Goal: Information Seeking & Learning: Learn about a topic

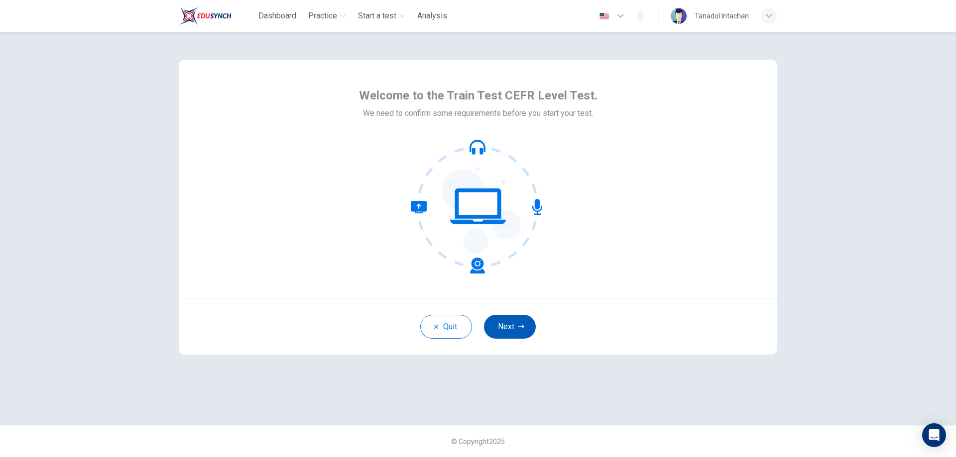
click at [509, 318] on button "Next" at bounding box center [510, 327] width 52 height 24
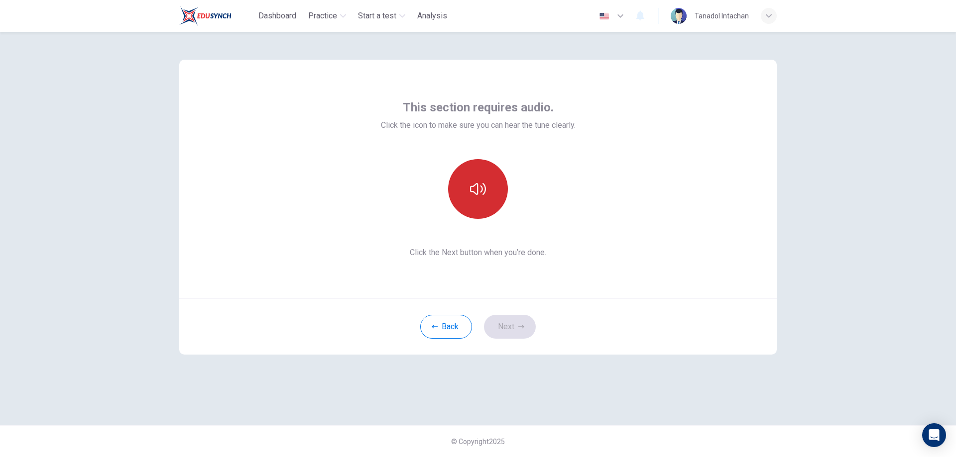
click at [474, 198] on button "button" at bounding box center [478, 189] width 60 height 60
click at [513, 325] on button "Next" at bounding box center [510, 327] width 52 height 24
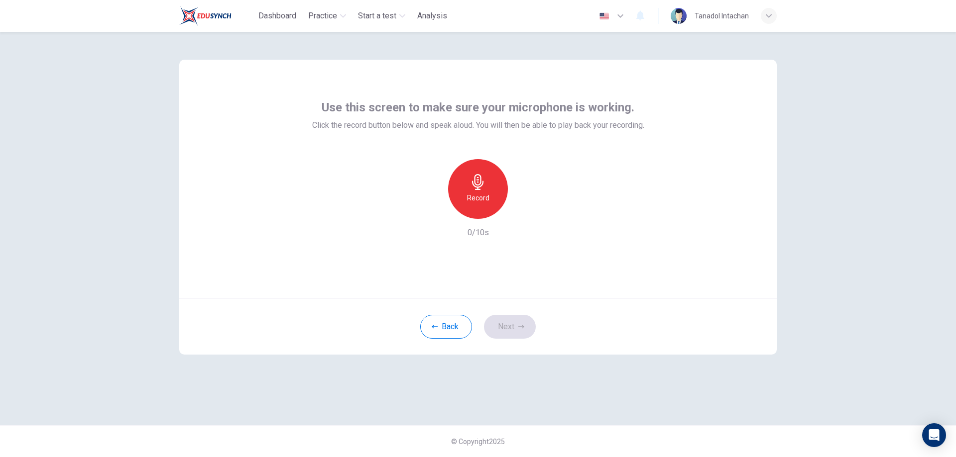
click at [479, 204] on div "Record" at bounding box center [478, 189] width 60 height 60
click at [481, 195] on h6 "Stop" at bounding box center [477, 198] width 15 height 12
click at [522, 210] on icon "button" at bounding box center [524, 211] width 10 height 10
click at [435, 211] on icon "button" at bounding box center [432, 211] width 9 height 9
click at [483, 197] on h6 "Record" at bounding box center [478, 198] width 22 height 12
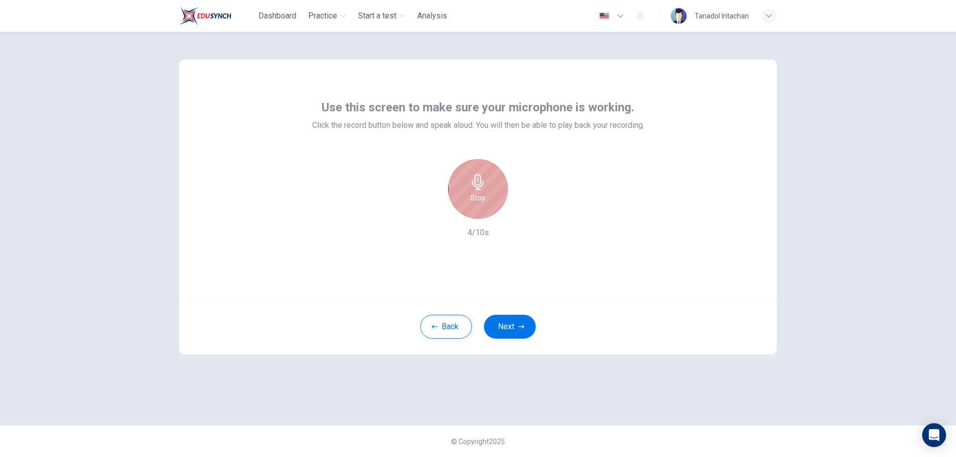
click at [482, 189] on icon "button" at bounding box center [478, 182] width 16 height 16
click at [524, 207] on icon "button" at bounding box center [524, 211] width 10 height 10
click at [486, 194] on h6 "Record" at bounding box center [478, 198] width 22 height 12
click at [491, 201] on div "Stop" at bounding box center [478, 189] width 60 height 60
click at [521, 210] on icon "button" at bounding box center [524, 211] width 10 height 10
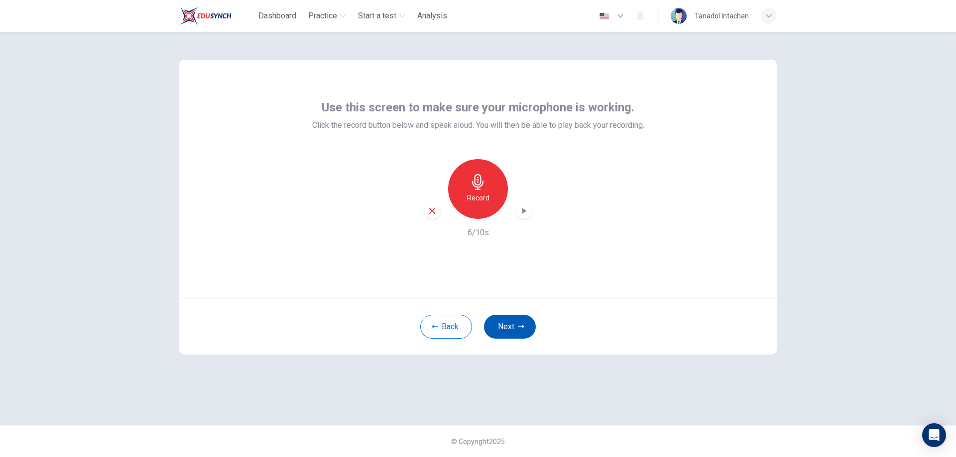
click at [516, 317] on button "Next" at bounding box center [510, 327] width 52 height 24
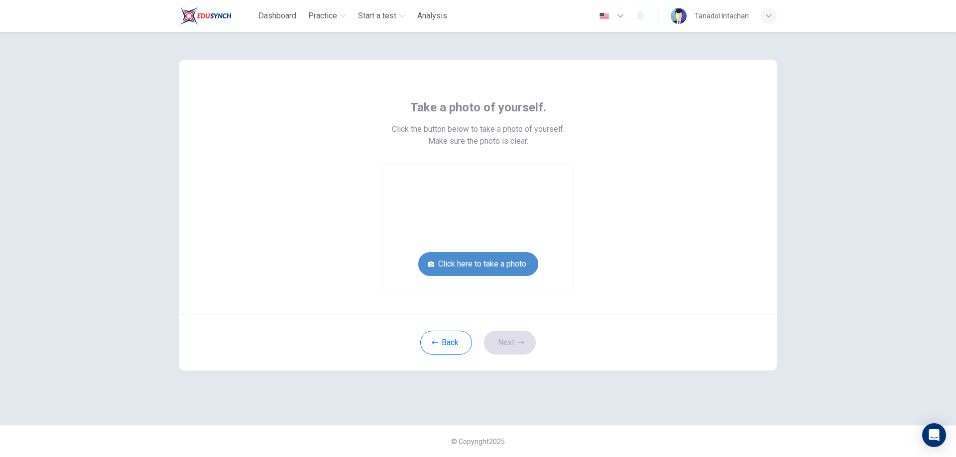
click at [519, 262] on button "Click here to take a photo" at bounding box center [478, 264] width 120 height 24
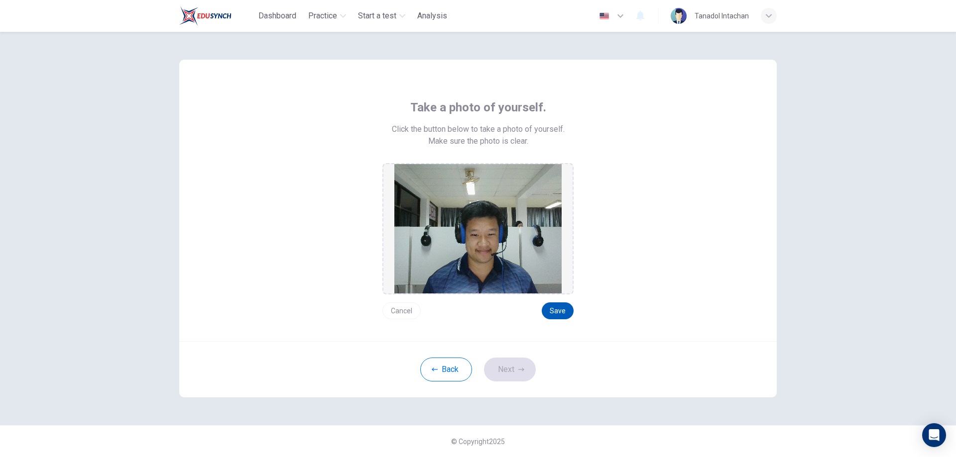
click at [558, 307] on button "Save" at bounding box center [558, 311] width 32 height 17
click at [515, 369] on button "Next" at bounding box center [510, 370] width 52 height 24
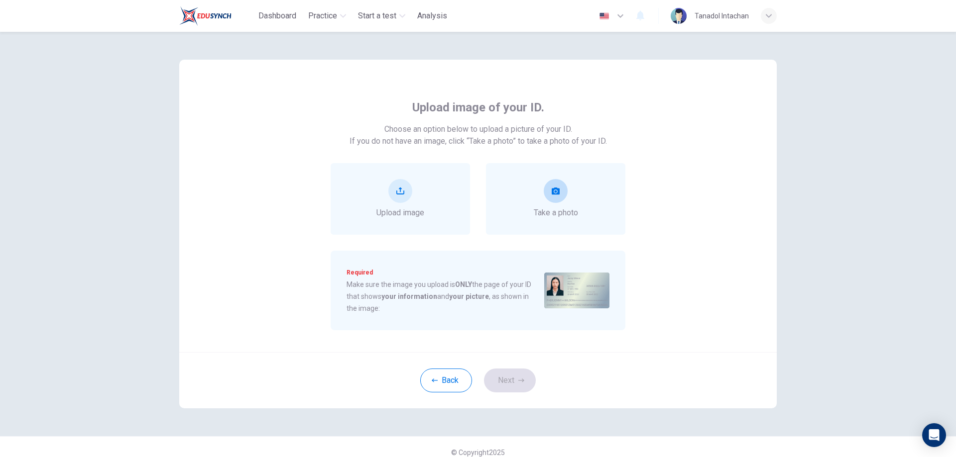
click at [555, 201] on button "take photo" at bounding box center [556, 191] width 24 height 24
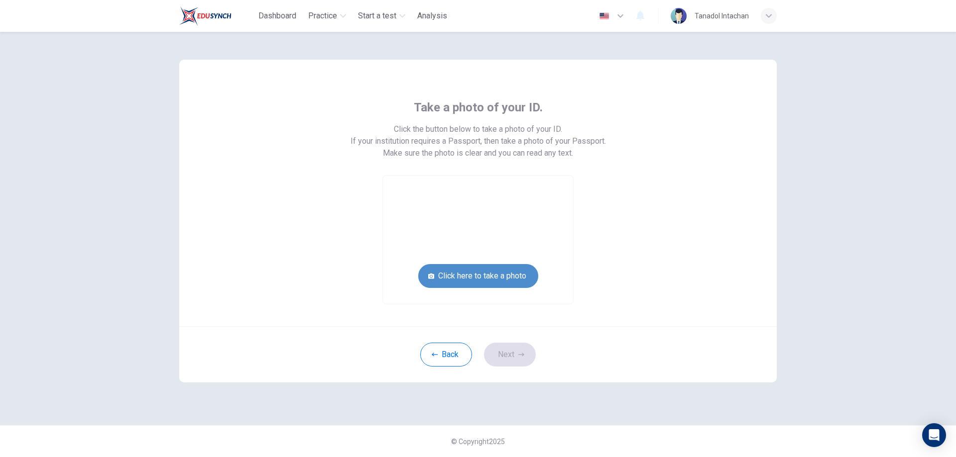
click at [512, 272] on button "Click here to take a photo" at bounding box center [478, 276] width 120 height 24
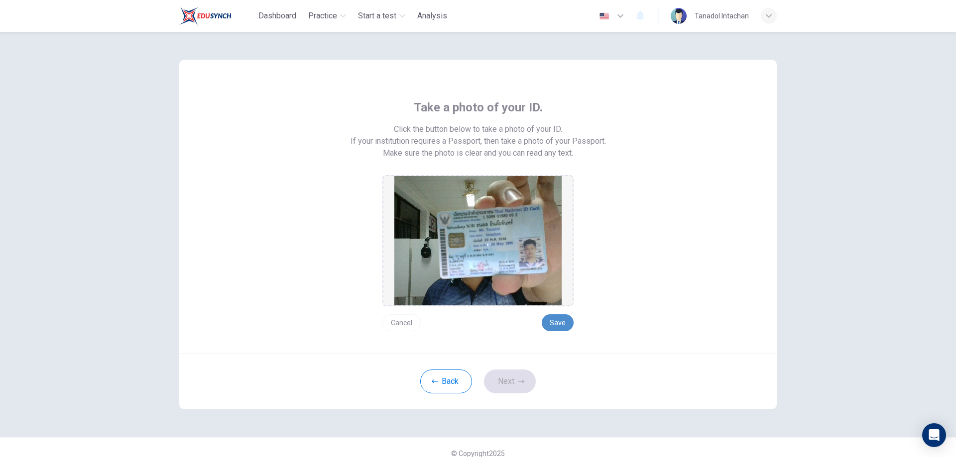
click at [560, 320] on button "Save" at bounding box center [558, 323] width 32 height 17
click at [521, 379] on icon "button" at bounding box center [521, 382] width 6 height 6
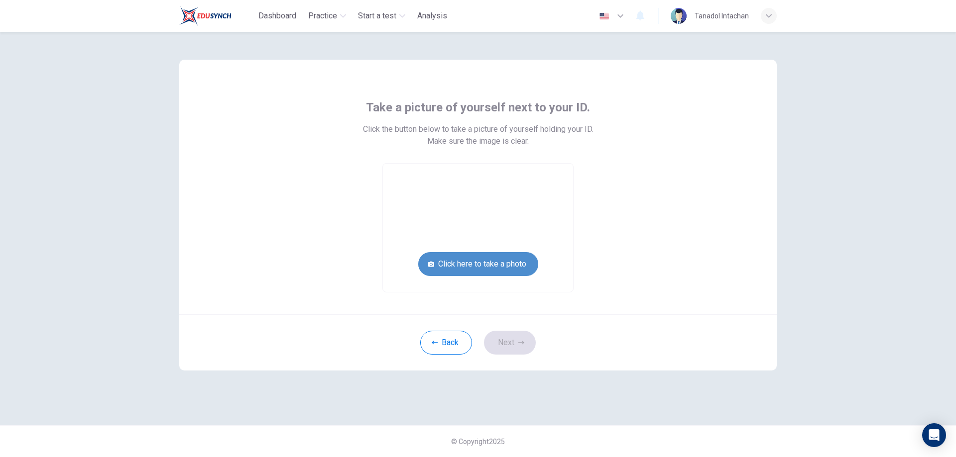
click at [503, 262] on button "Click here to take a photo" at bounding box center [478, 264] width 120 height 24
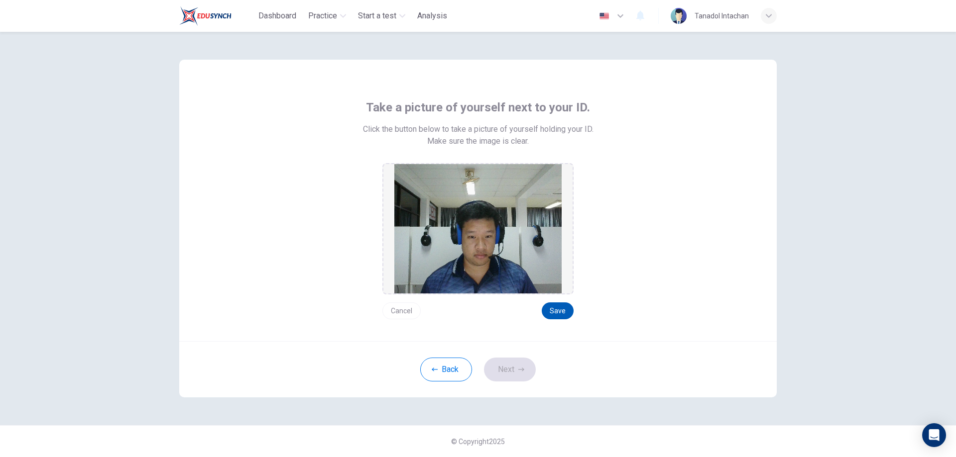
click at [558, 312] on button "Save" at bounding box center [558, 311] width 32 height 17
click at [510, 367] on button "Next" at bounding box center [510, 370] width 52 height 24
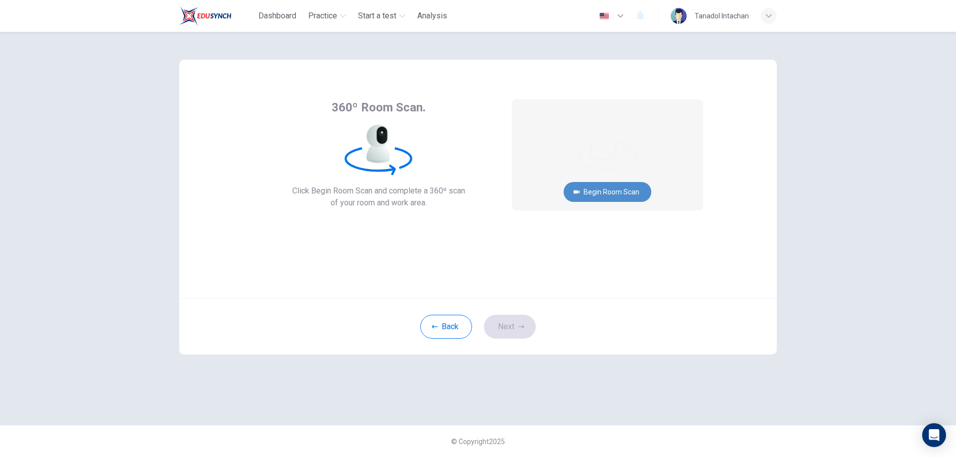
click at [628, 194] on button "Begin Room Scan" at bounding box center [608, 192] width 88 height 20
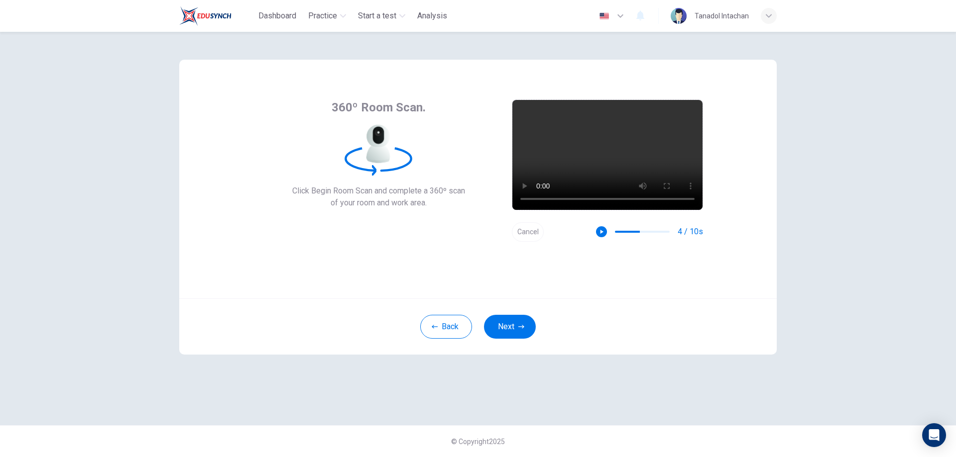
click at [533, 232] on button "Cancel" at bounding box center [528, 232] width 32 height 19
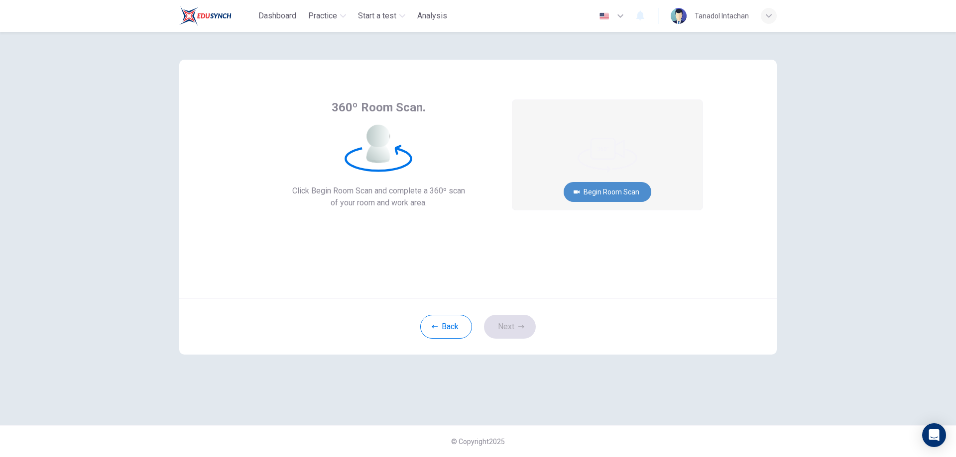
click at [603, 192] on button "Begin Room Scan" at bounding box center [608, 192] width 88 height 20
click at [617, 192] on button "Get ready!" at bounding box center [607, 192] width 58 height 20
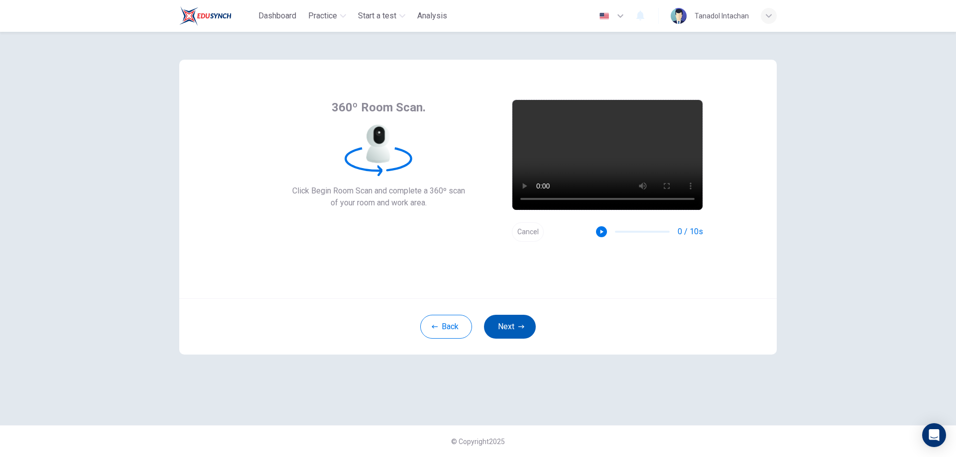
click at [518, 320] on button "Next" at bounding box center [510, 327] width 52 height 24
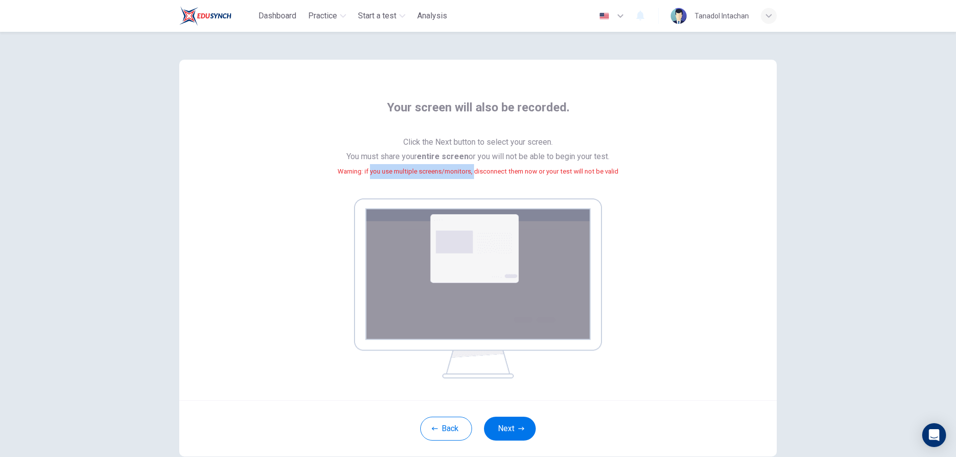
drag, startPoint x: 367, startPoint y: 172, endPoint x: 474, endPoint y: 167, distance: 107.1
click at [474, 168] on small "Warning: if you use multiple screens/monitors, disconnect them now or your test…" at bounding box center [478, 171] width 281 height 7
click at [484, 168] on small "Warning: if you use multiple screens/monitors, disconnect them now or your test…" at bounding box center [478, 171] width 281 height 7
drag, startPoint x: 512, startPoint y: 166, endPoint x: 494, endPoint y: 166, distance: 17.4
click at [494, 166] on span "Click the Next button to select your screen. You must share your entire screen …" at bounding box center [478, 162] width 281 height 55
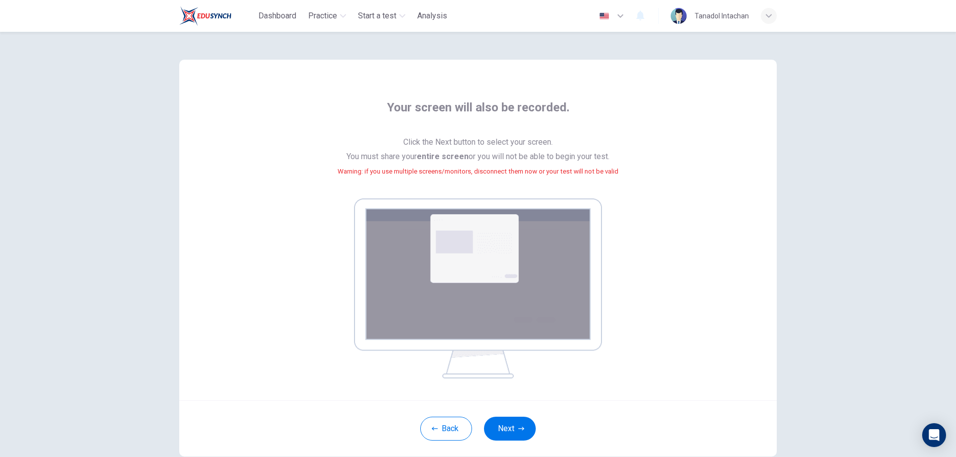
click at [482, 158] on span "Click the Next button to select your screen. You must share your entire screen …" at bounding box center [478, 162] width 281 height 55
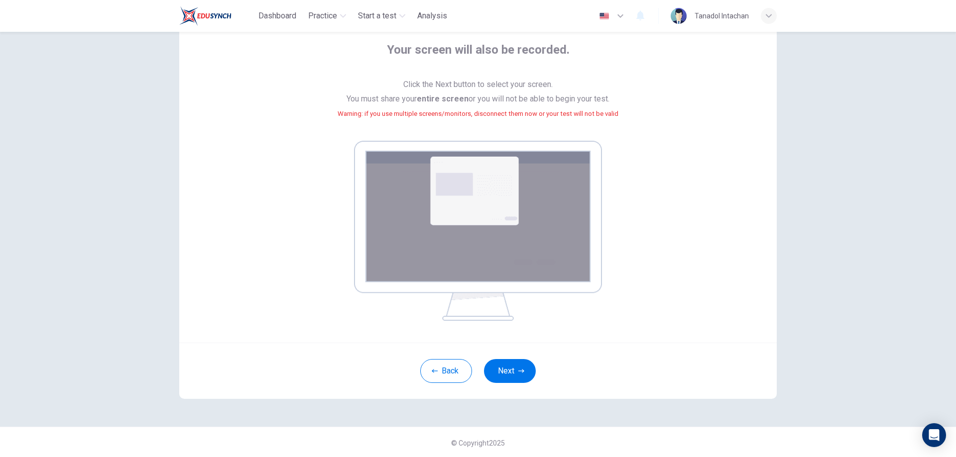
scroll to position [59, 0]
click at [514, 365] on button "Next" at bounding box center [510, 370] width 52 height 24
click at [518, 368] on icon "button" at bounding box center [521, 370] width 6 height 6
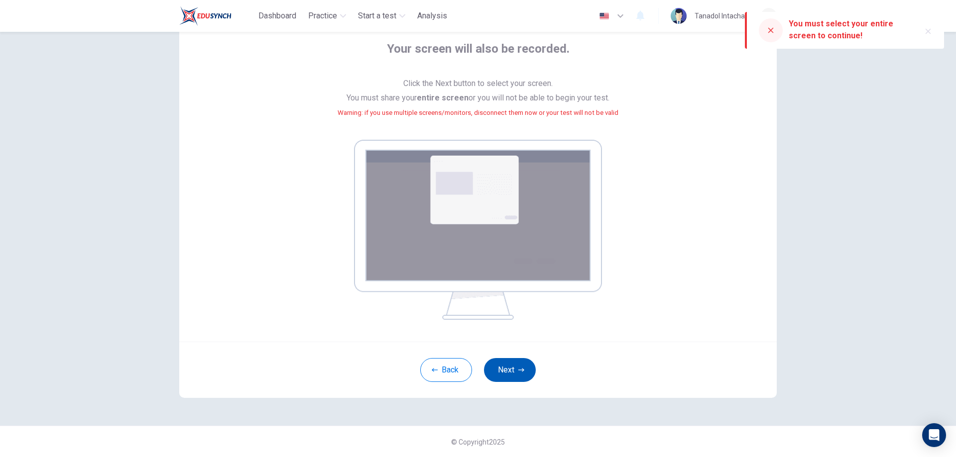
click at [520, 366] on button "Next" at bounding box center [510, 370] width 52 height 24
click at [772, 30] on icon at bounding box center [771, 30] width 8 height 8
click at [775, 33] on div at bounding box center [771, 30] width 24 height 24
click at [929, 31] on icon "button" at bounding box center [928, 31] width 8 height 8
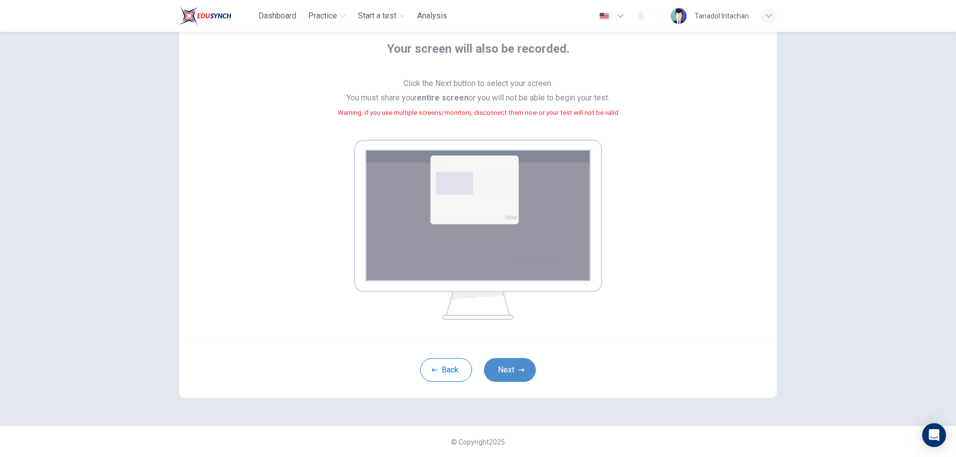
click at [499, 371] on button "Next" at bounding box center [510, 370] width 52 height 24
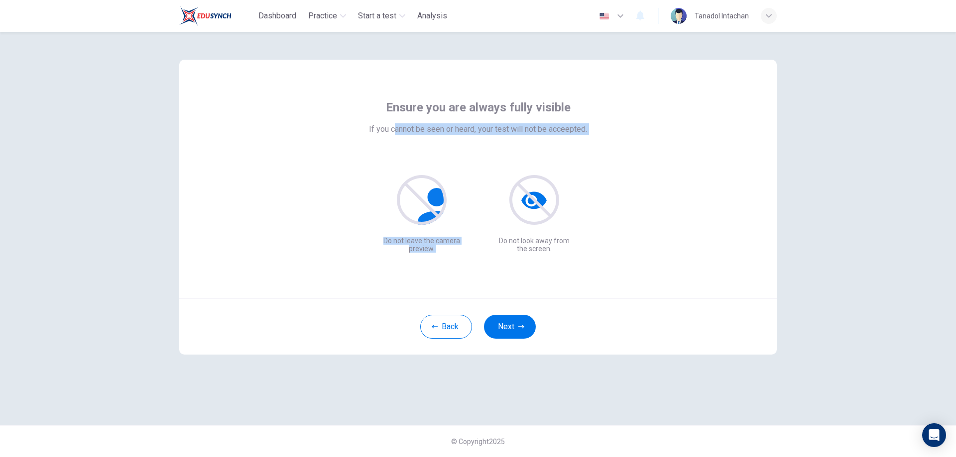
drag, startPoint x: 395, startPoint y: 129, endPoint x: 501, endPoint y: 141, distance: 107.1
click at [501, 141] on div "Ensure you are always fully visible If you cannot be seen or heard, your test w…" at bounding box center [478, 176] width 450 height 153
click at [510, 137] on div "Ensure you are always fully visible If you cannot be seen or heard, your test w…" at bounding box center [478, 176] width 450 height 153
drag, startPoint x: 574, startPoint y: 129, endPoint x: 387, endPoint y: 128, distance: 187.2
click at [387, 128] on span "If you cannot be seen or heard, your test will not be acceepted." at bounding box center [478, 129] width 218 height 12
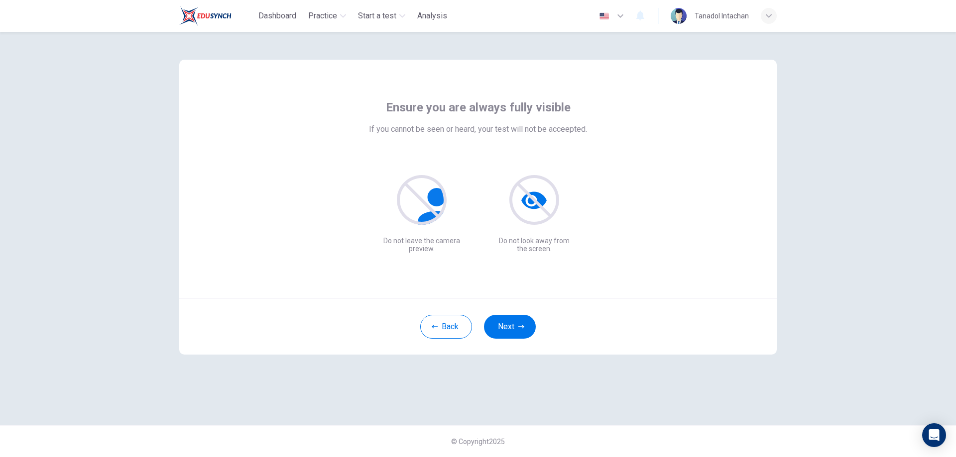
click at [380, 127] on span "If you cannot be seen or heard, your test will not be acceepted." at bounding box center [478, 129] width 218 height 12
drag, startPoint x: 407, startPoint y: 131, endPoint x: 489, endPoint y: 135, distance: 82.2
click at [489, 135] on span "If you cannot be seen or heard, your test will not be acceepted." at bounding box center [478, 129] width 218 height 12
click at [503, 126] on span "If you cannot be seen or heard, your test will not be acceepted." at bounding box center [478, 129] width 218 height 12
click at [520, 325] on icon "button" at bounding box center [521, 327] width 6 height 6
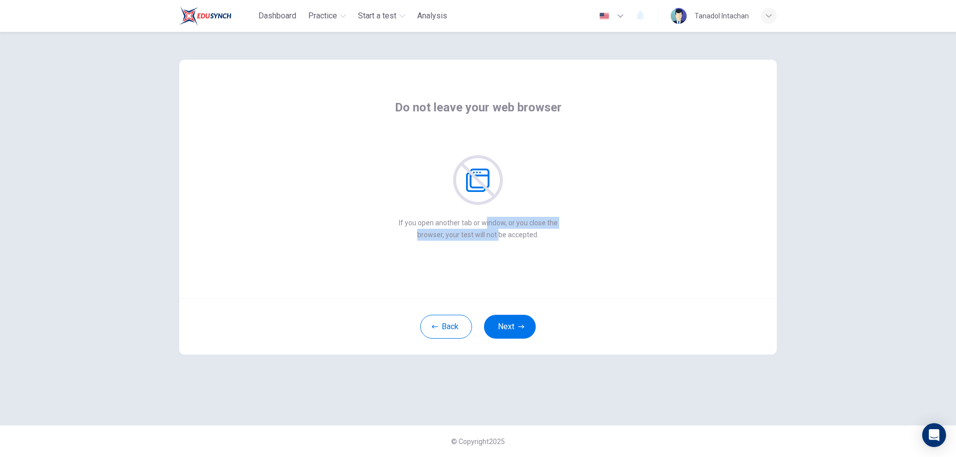
drag, startPoint x: 484, startPoint y: 228, endPoint x: 499, endPoint y: 229, distance: 15.0
click at [499, 229] on div "If you open another tab or window, or you close the browser, your test will not…" at bounding box center [478, 229] width 159 height 24
click at [512, 237] on p "browser, your test will not be accepted." at bounding box center [478, 235] width 159 height 12
click at [516, 324] on button "Next" at bounding box center [510, 327] width 52 height 24
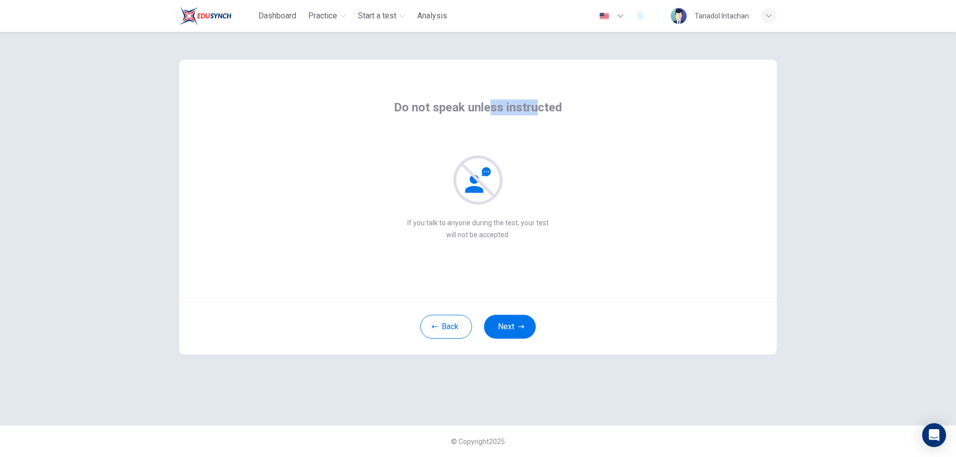
drag, startPoint x: 534, startPoint y: 109, endPoint x: 491, endPoint y: 109, distance: 43.3
click at [491, 109] on span "Do not speak unless instructed" at bounding box center [478, 108] width 168 height 16
click at [477, 110] on span "Do not speak unless instructed" at bounding box center [478, 108] width 168 height 16
click at [512, 325] on button "Next" at bounding box center [510, 327] width 52 height 24
drag, startPoint x: 557, startPoint y: 111, endPoint x: 503, endPoint y: 108, distance: 53.8
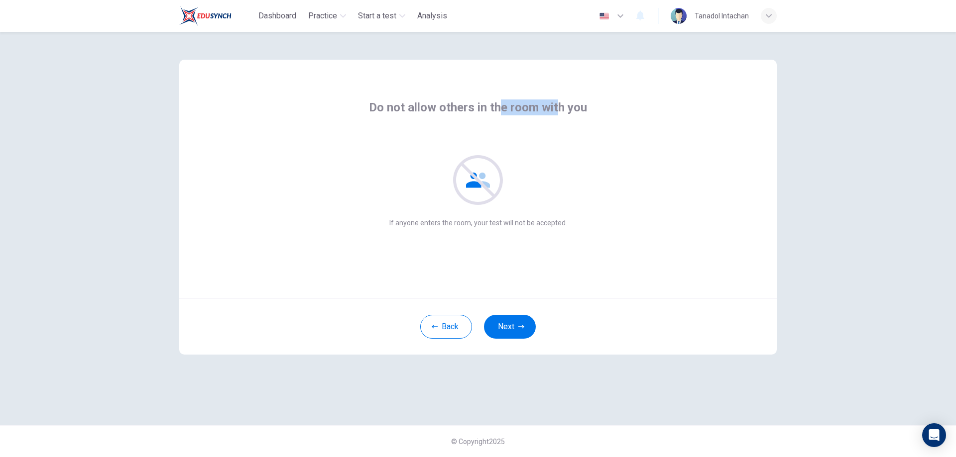
click at [503, 108] on span "Do not allow others in the room with you" at bounding box center [478, 108] width 218 height 16
click at [495, 108] on span "Do not allow others in the room with you" at bounding box center [478, 108] width 218 height 16
click at [509, 320] on button "Next" at bounding box center [510, 327] width 52 height 24
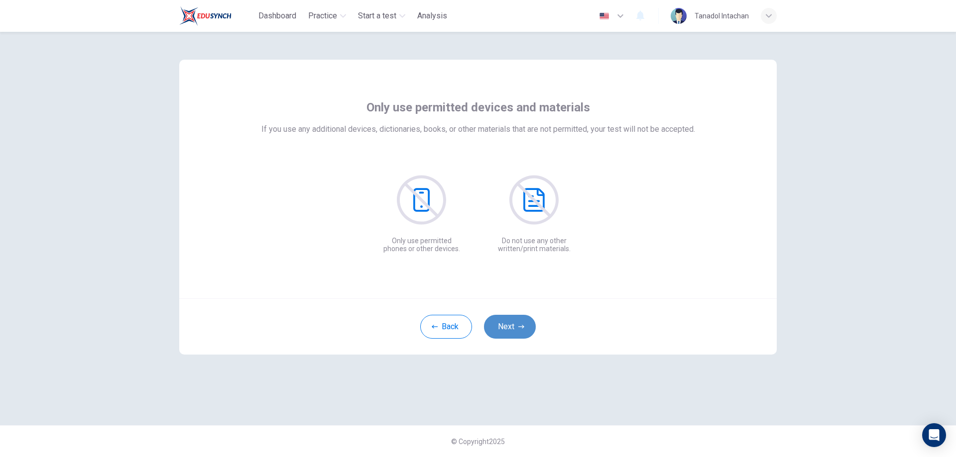
click at [514, 322] on button "Next" at bounding box center [510, 327] width 52 height 24
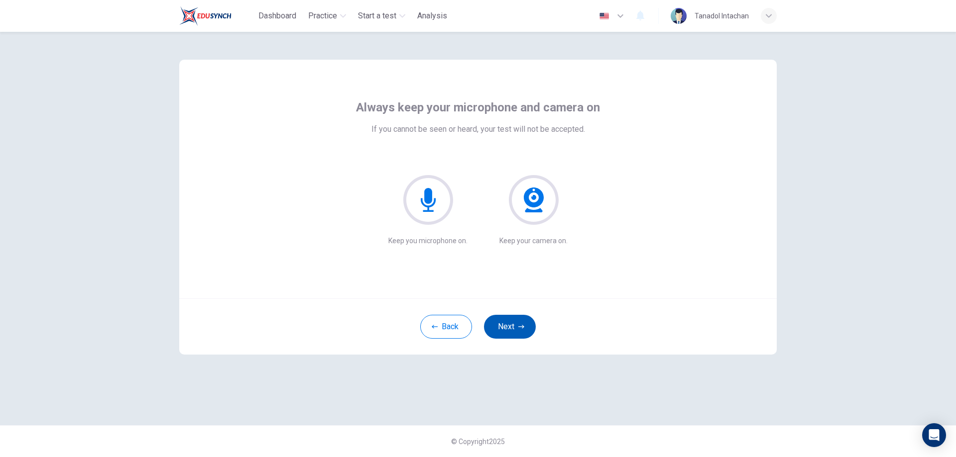
click at [522, 326] on icon "button" at bounding box center [521, 326] width 6 height 3
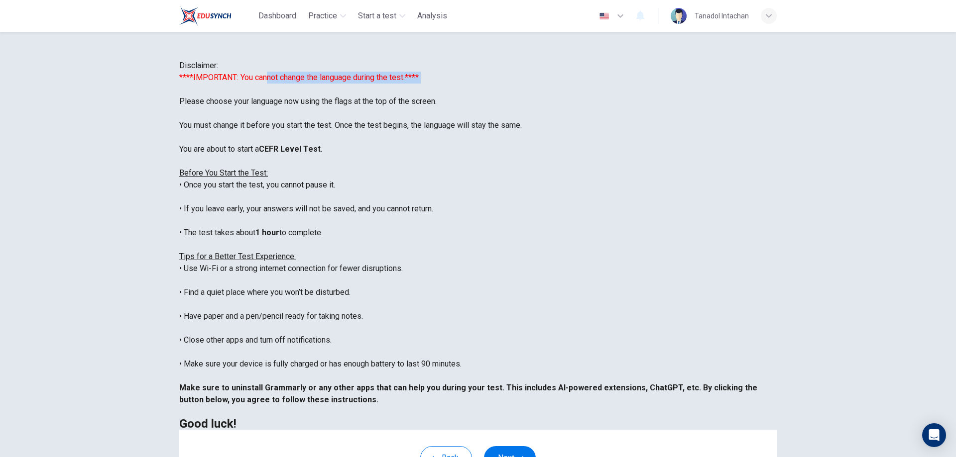
drag, startPoint x: 354, startPoint y: 143, endPoint x: 476, endPoint y: 153, distance: 121.9
click at [476, 153] on div "****IMPORTANT: You cannot change the language during the test.**** Please choos…" at bounding box center [477, 251] width 597 height 358
click at [419, 82] on font "****IMPORTANT: You cannot change the language during the test.****" at bounding box center [298, 77] width 239 height 9
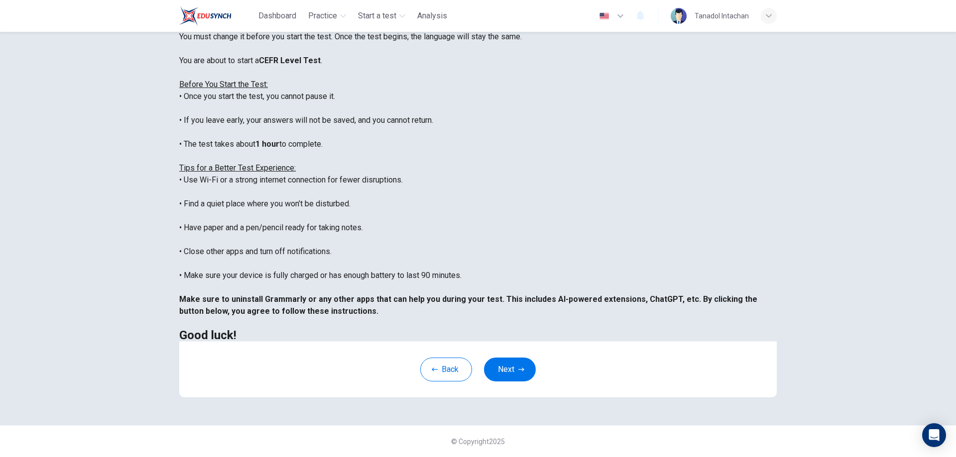
scroll to position [96, 0]
click at [509, 368] on button "Next" at bounding box center [510, 370] width 52 height 24
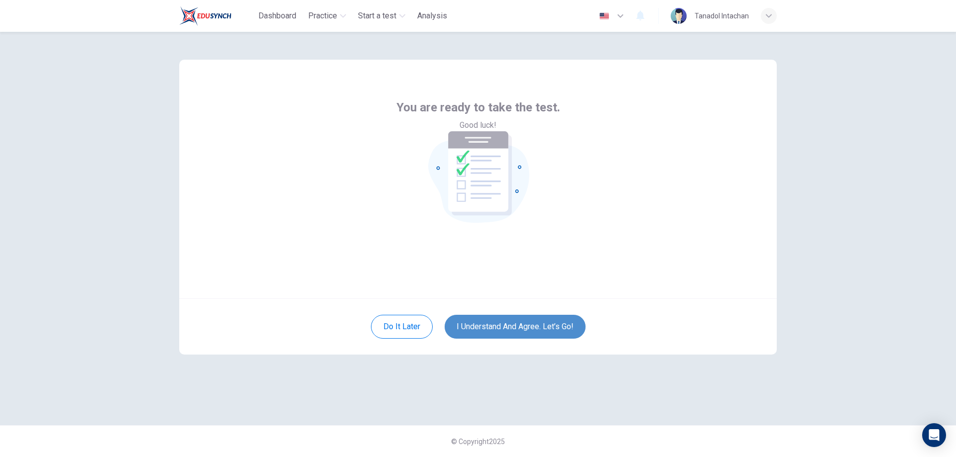
click at [521, 327] on button "I understand and agree. Let’s go!" at bounding box center [515, 327] width 141 height 24
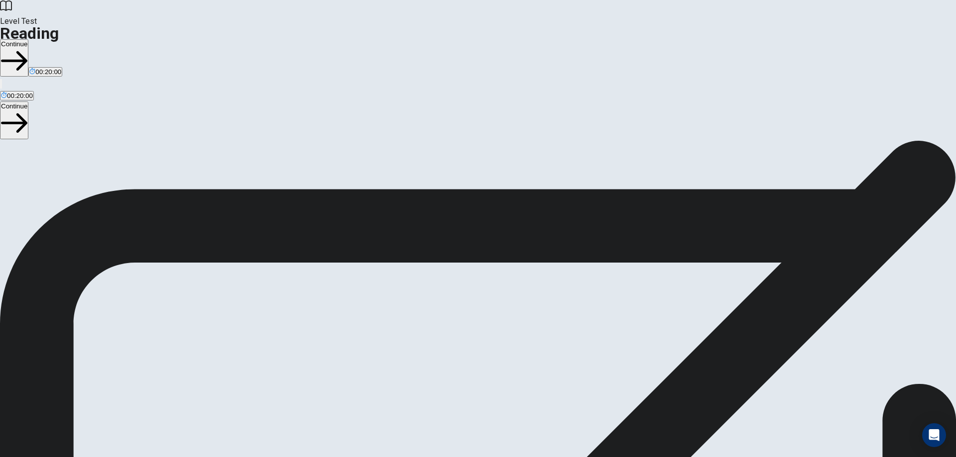
drag, startPoint x: 281, startPoint y: 147, endPoint x: 370, endPoint y: 156, distance: 89.1
drag, startPoint x: 370, startPoint y: 152, endPoint x: 340, endPoint y: 152, distance: 30.9
drag, startPoint x: 268, startPoint y: 340, endPoint x: 243, endPoint y: 340, distance: 24.4
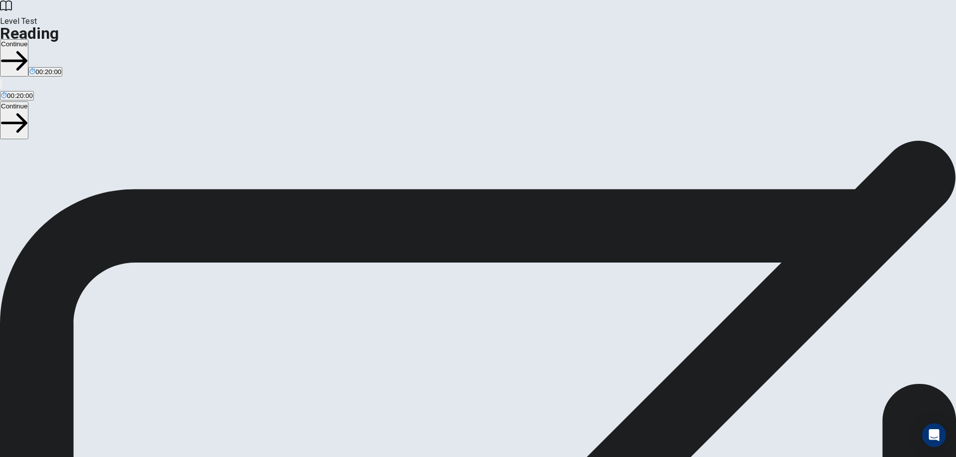
drag, startPoint x: 262, startPoint y: 175, endPoint x: 317, endPoint y: 178, distance: 54.4
click at [28, 39] on button "Continue" at bounding box center [14, 57] width 28 height 37
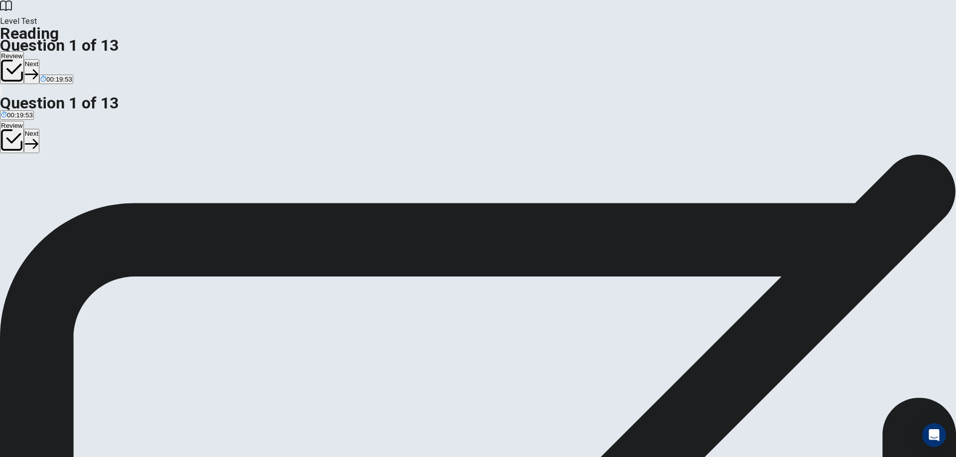
drag, startPoint x: 600, startPoint y: 77, endPoint x: 687, endPoint y: 83, distance: 86.9
drag, startPoint x: 600, startPoint y: 104, endPoint x: 666, endPoint y: 111, distance: 66.6
drag, startPoint x: 536, startPoint y: 115, endPoint x: 575, endPoint y: 117, distance: 39.9
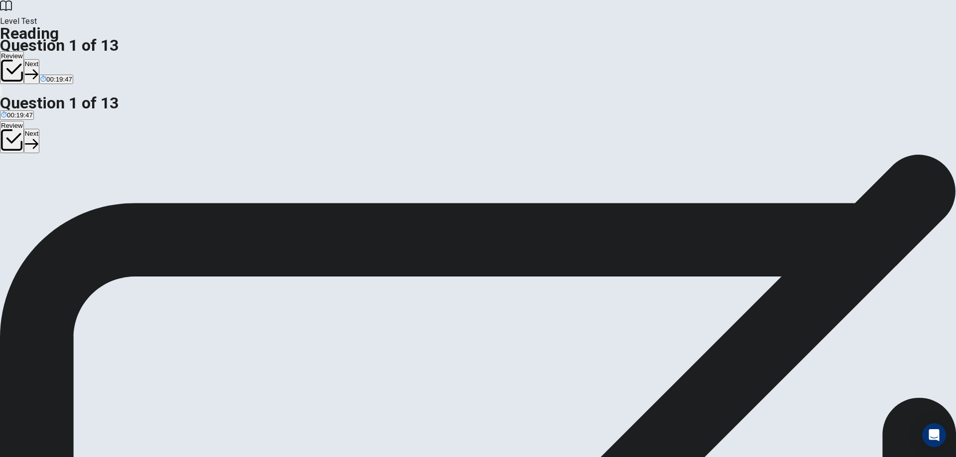
drag, startPoint x: 540, startPoint y: 176, endPoint x: 698, endPoint y: 190, distance: 158.9
drag, startPoint x: 248, startPoint y: 101, endPoint x: 332, endPoint y: 105, distance: 83.7
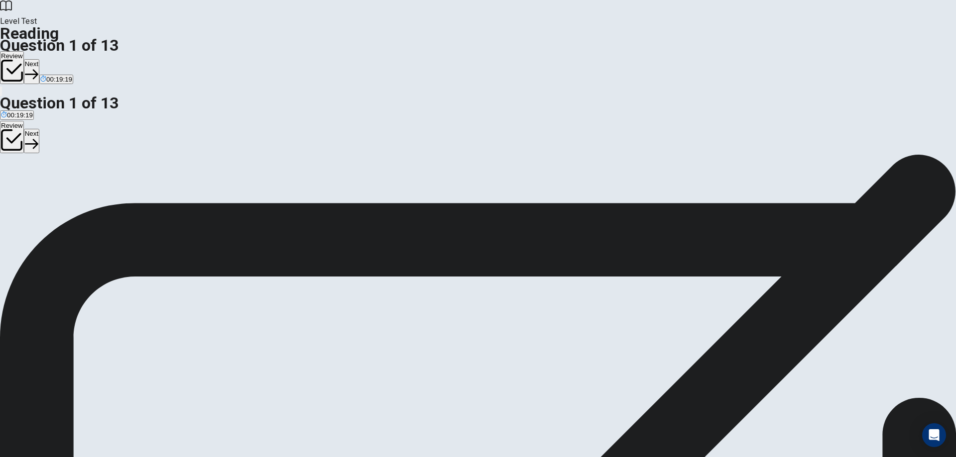
click at [39, 59] on button "Next" at bounding box center [31, 71] width 15 height 24
click at [56, 59] on button "Next" at bounding box center [47, 71] width 15 height 24
drag, startPoint x: 280, startPoint y: 103, endPoint x: 357, endPoint y: 103, distance: 77.2
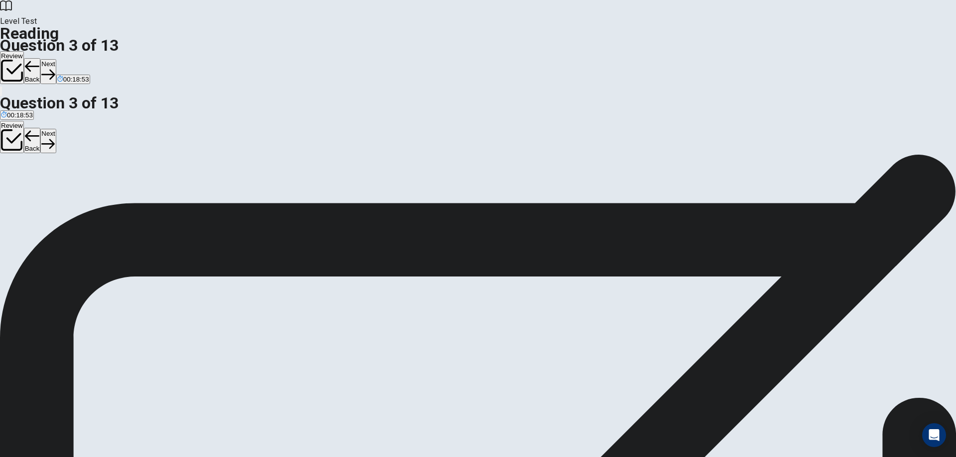
drag, startPoint x: 285, startPoint y: 103, endPoint x: 412, endPoint y: 102, distance: 127.4
drag, startPoint x: 578, startPoint y: 115, endPoint x: 628, endPoint y: 127, distance: 51.2
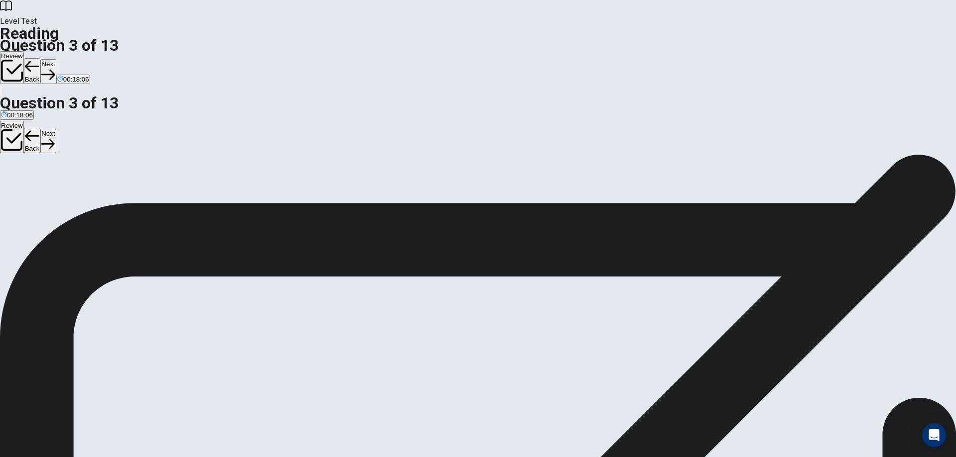
click at [56, 59] on button "Next" at bounding box center [47, 71] width 15 height 24
drag, startPoint x: 543, startPoint y: 238, endPoint x: 613, endPoint y: 246, distance: 70.6
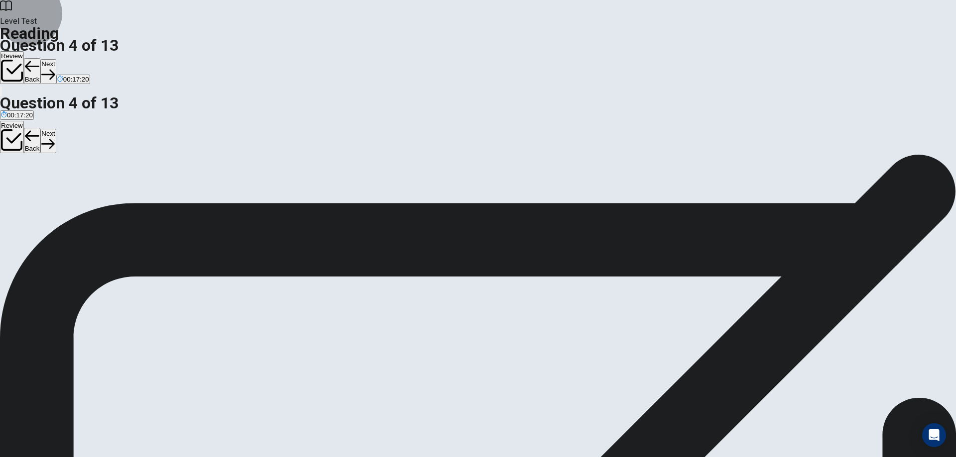
click at [56, 59] on button "Next" at bounding box center [47, 71] width 15 height 24
drag, startPoint x: 230, startPoint y: 100, endPoint x: 382, endPoint y: 104, distance: 151.4
drag, startPoint x: 599, startPoint y: 201, endPoint x: 655, endPoint y: 207, distance: 56.1
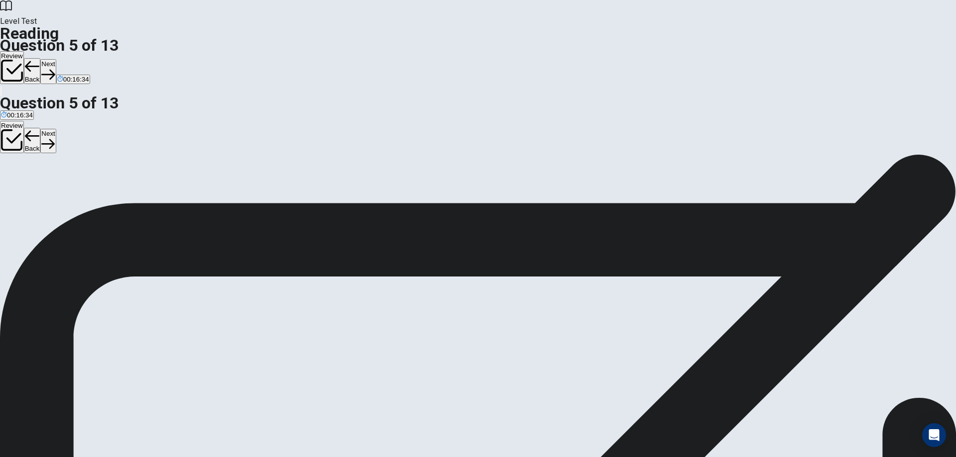
drag, startPoint x: 574, startPoint y: 237, endPoint x: 544, endPoint y: 237, distance: 30.9
drag, startPoint x: 608, startPoint y: 163, endPoint x: 638, endPoint y: 162, distance: 30.4
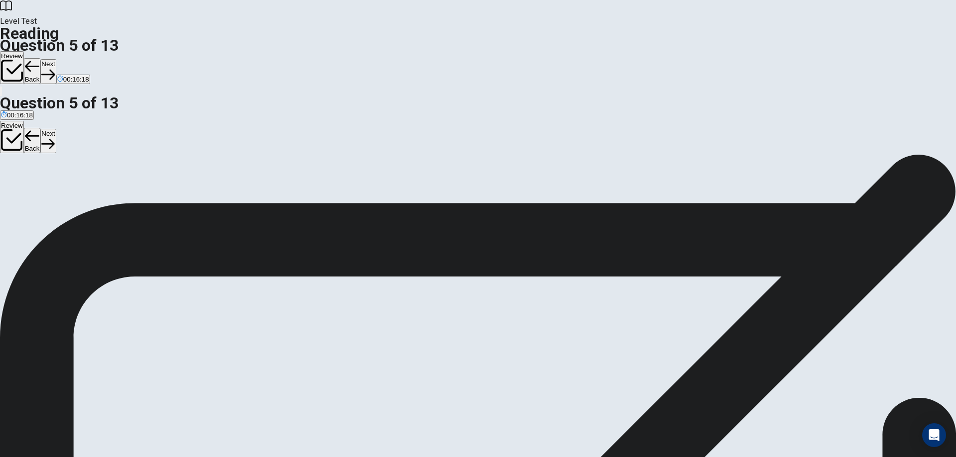
drag, startPoint x: 558, startPoint y: 210, endPoint x: 616, endPoint y: 214, distance: 58.3
drag, startPoint x: 557, startPoint y: 246, endPoint x: 641, endPoint y: 255, distance: 84.6
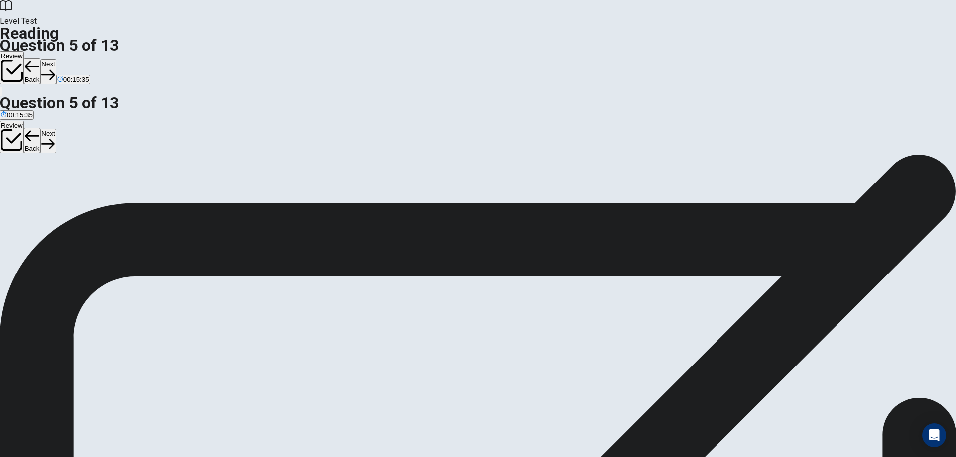
scroll to position [335, 0]
drag, startPoint x: 522, startPoint y: 214, endPoint x: 651, endPoint y: 212, distance: 129.4
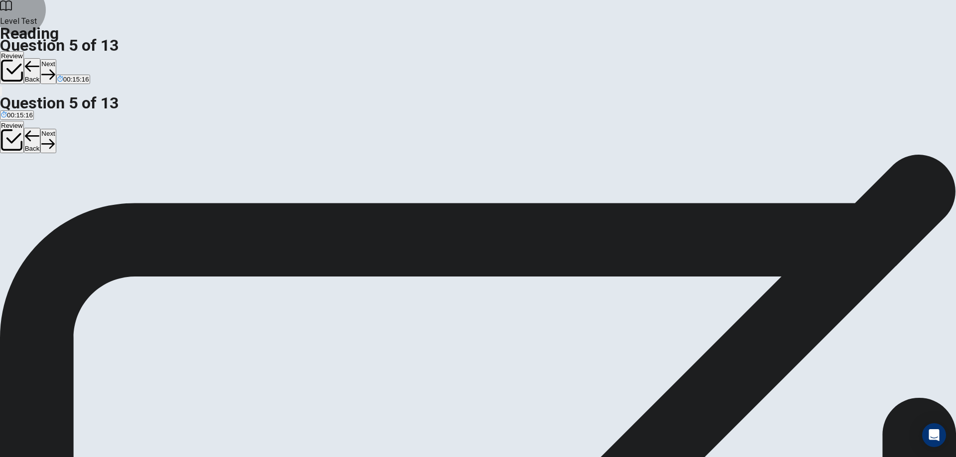
click at [56, 59] on button "Next" at bounding box center [47, 71] width 15 height 24
drag, startPoint x: 543, startPoint y: 105, endPoint x: 700, endPoint y: 114, distance: 157.1
drag, startPoint x: 515, startPoint y: 116, endPoint x: 587, endPoint y: 116, distance: 71.7
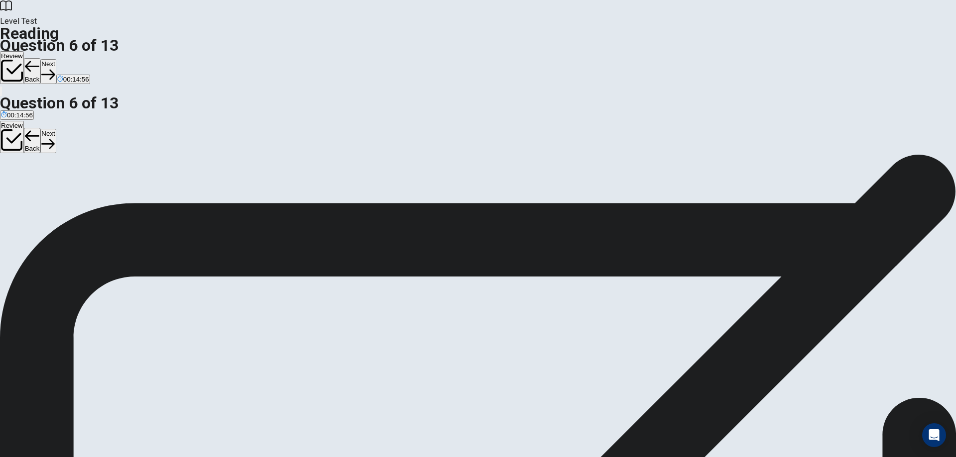
drag, startPoint x: 515, startPoint y: 129, endPoint x: 699, endPoint y: 130, distance: 183.7
click at [56, 59] on button "Next" at bounding box center [47, 71] width 15 height 24
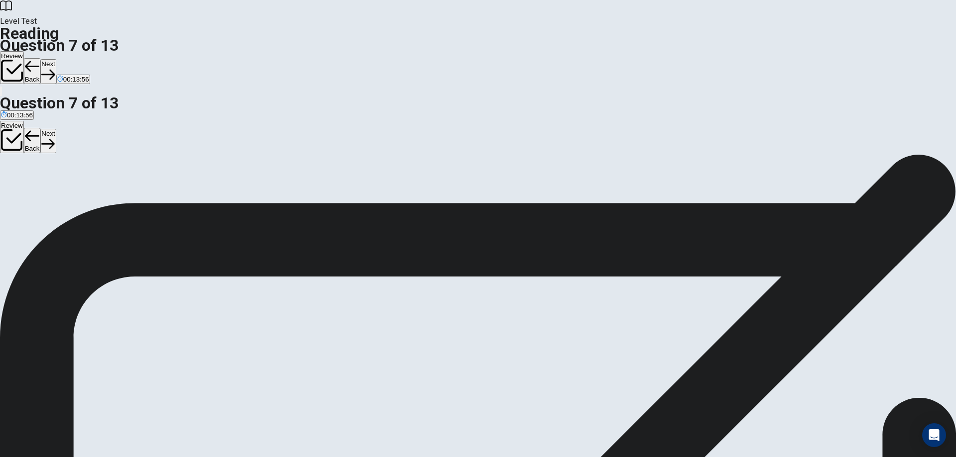
drag, startPoint x: 533, startPoint y: 240, endPoint x: 660, endPoint y: 244, distance: 127.5
drag, startPoint x: 598, startPoint y: 238, endPoint x: 652, endPoint y: 243, distance: 54.5
drag, startPoint x: 549, startPoint y: 250, endPoint x: 650, endPoint y: 255, distance: 101.2
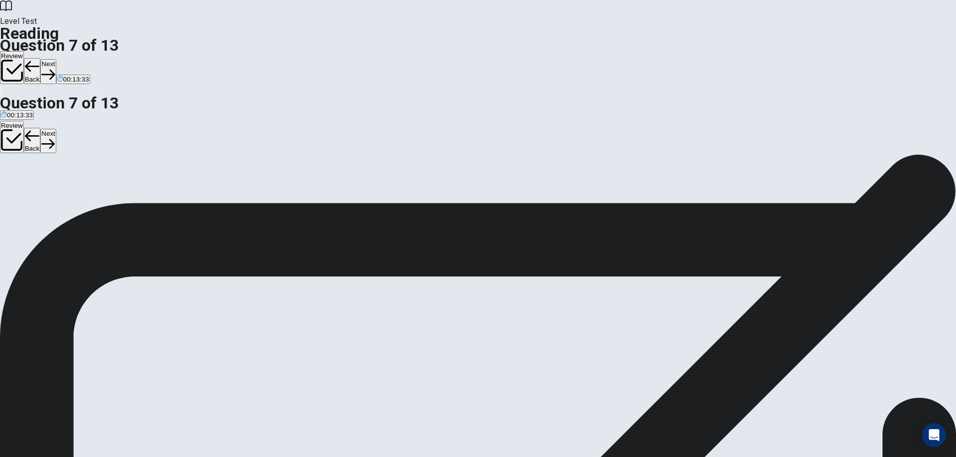
drag, startPoint x: 607, startPoint y: 240, endPoint x: 639, endPoint y: 240, distance: 31.9
drag, startPoint x: 555, startPoint y: 264, endPoint x: 600, endPoint y: 271, distance: 46.3
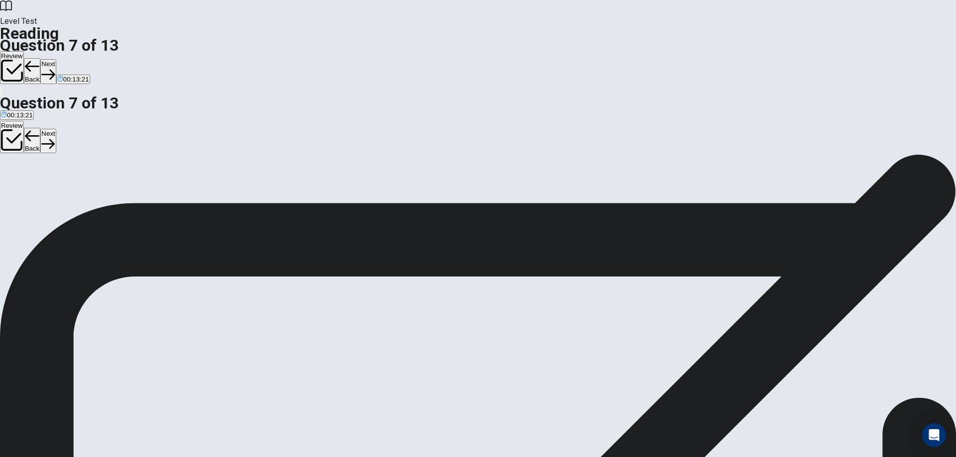
drag, startPoint x: 650, startPoint y: 276, endPoint x: 674, endPoint y: 277, distance: 23.9
drag, startPoint x: 521, startPoint y: 253, endPoint x: 644, endPoint y: 252, distance: 123.0
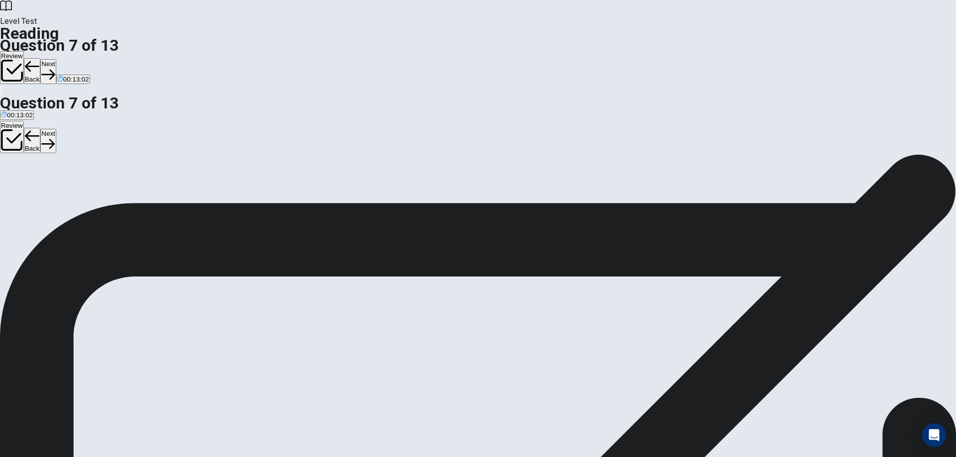
click at [55, 68] on icon "button" at bounding box center [47, 74] width 13 height 13
drag, startPoint x: 266, startPoint y: 100, endPoint x: 352, endPoint y: 100, distance: 86.1
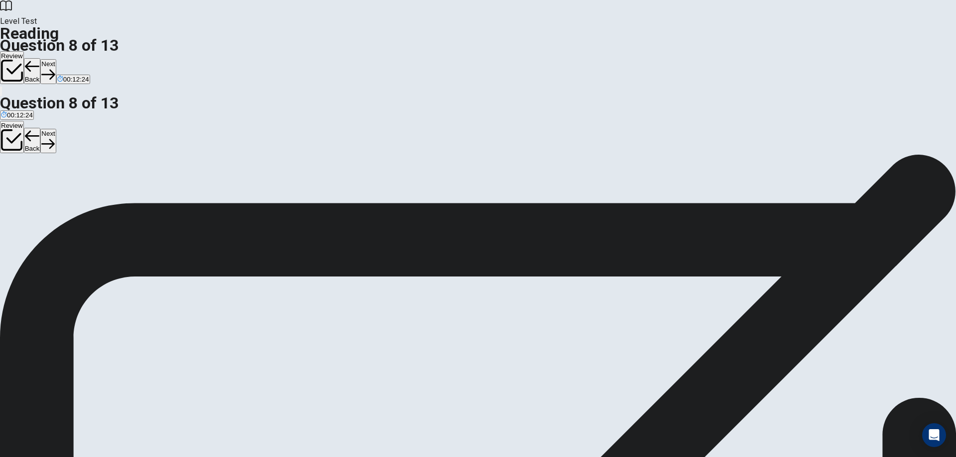
drag, startPoint x: 520, startPoint y: 192, endPoint x: 616, endPoint y: 191, distance: 96.6
drag, startPoint x: 530, startPoint y: 190, endPoint x: 626, endPoint y: 190, distance: 96.1
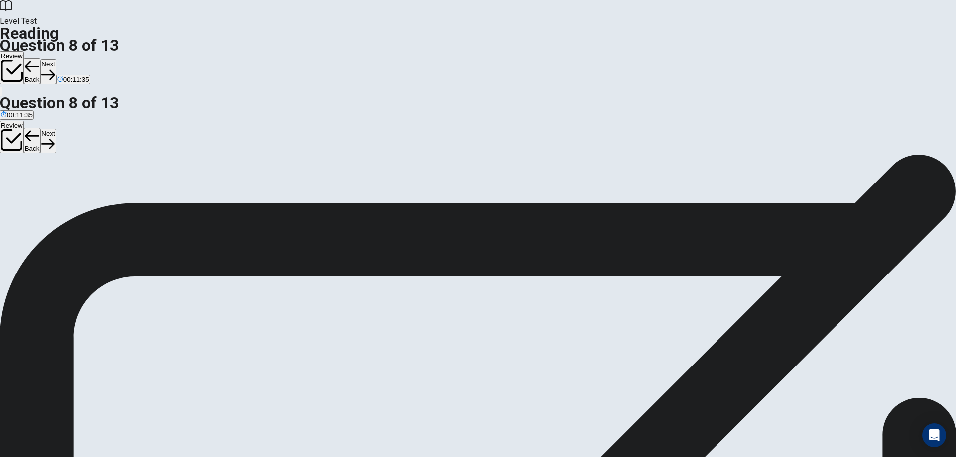
click at [55, 68] on icon "button" at bounding box center [47, 74] width 13 height 13
drag, startPoint x: 225, startPoint y: 102, endPoint x: 364, endPoint y: 107, distance: 139.5
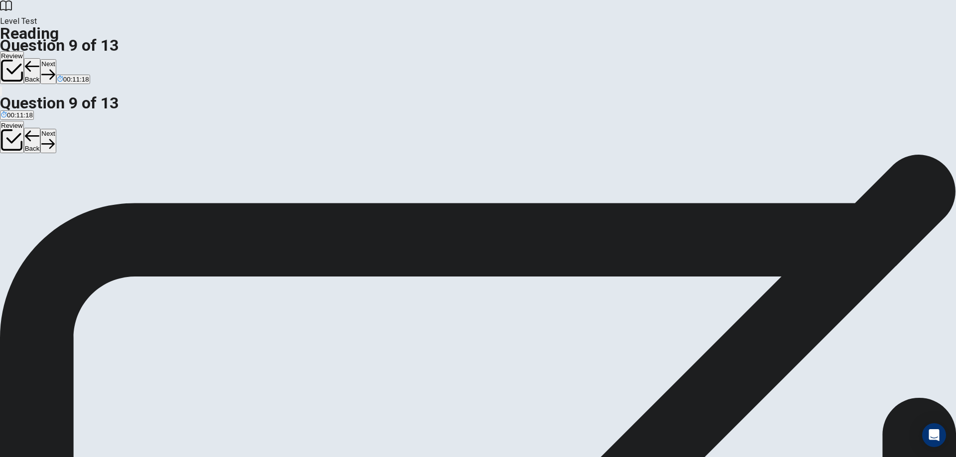
scroll to position [195, 0]
drag, startPoint x: 320, startPoint y: 104, endPoint x: 393, endPoint y: 101, distance: 72.7
drag, startPoint x: 620, startPoint y: 155, endPoint x: 642, endPoint y: 168, distance: 25.4
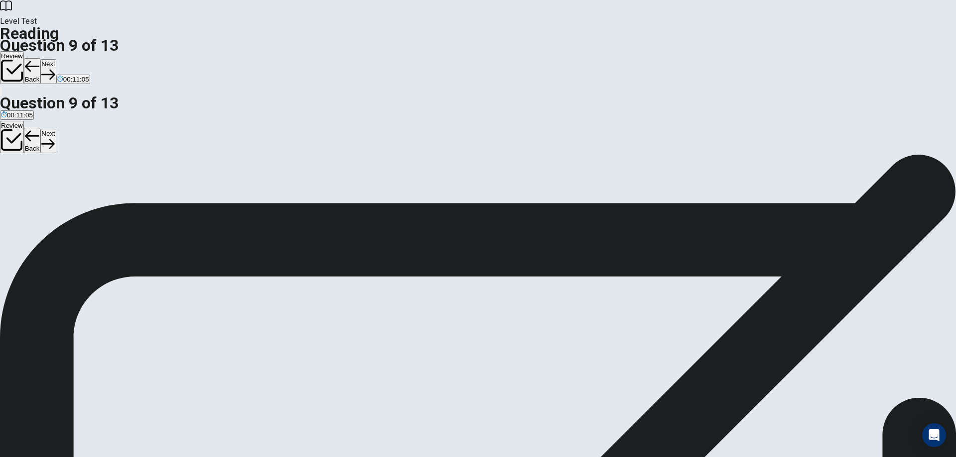
drag, startPoint x: 610, startPoint y: 179, endPoint x: 646, endPoint y: 184, distance: 36.7
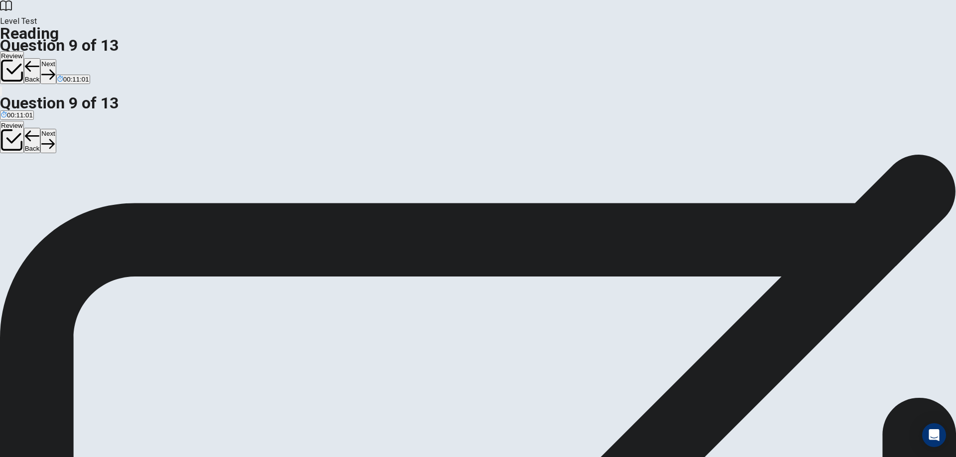
click at [56, 59] on button "Next" at bounding box center [47, 71] width 15 height 24
drag, startPoint x: 242, startPoint y: 102, endPoint x: 307, endPoint y: 102, distance: 65.2
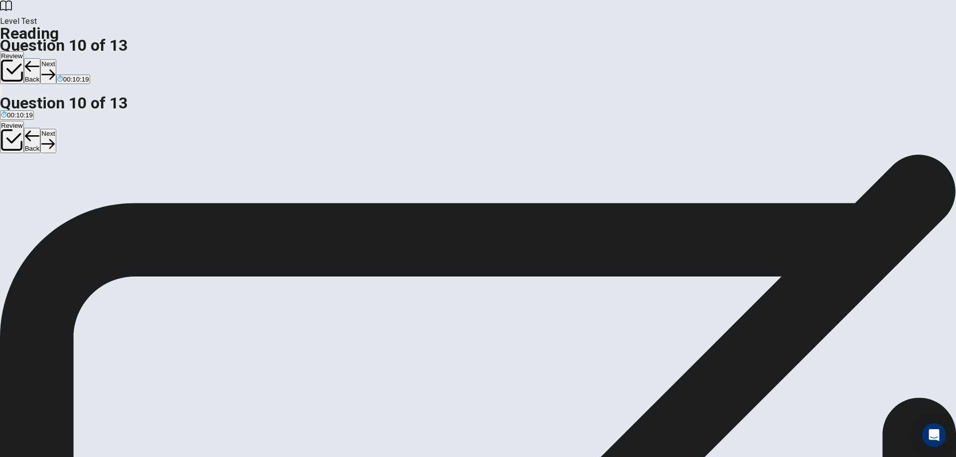
drag, startPoint x: 530, startPoint y: 313, endPoint x: 707, endPoint y: 319, distance: 176.8
drag, startPoint x: 715, startPoint y: 315, endPoint x: 714, endPoint y: 322, distance: 6.5
click at [56, 59] on button "Next" at bounding box center [47, 71] width 15 height 24
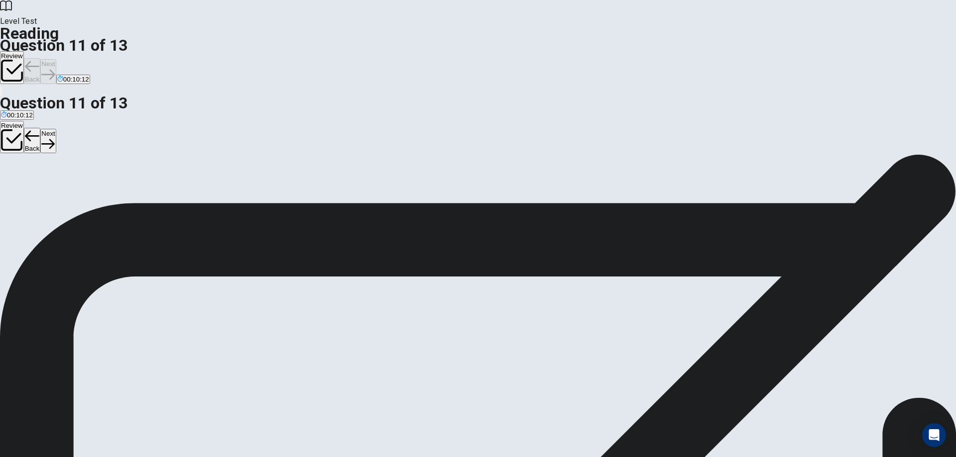
scroll to position [74, 0]
drag, startPoint x: 251, startPoint y: 151, endPoint x: 346, endPoint y: 160, distance: 95.0
drag, startPoint x: 277, startPoint y: 164, endPoint x: 244, endPoint y: 162, distance: 32.9
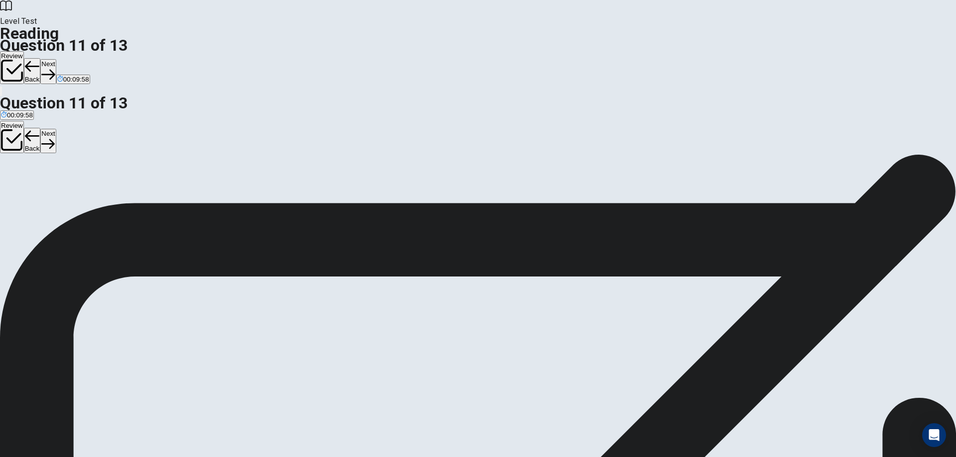
drag, startPoint x: 568, startPoint y: 131, endPoint x: 680, endPoint y: 133, distance: 112.0
drag, startPoint x: 560, startPoint y: 165, endPoint x: 612, endPoint y: 165, distance: 52.3
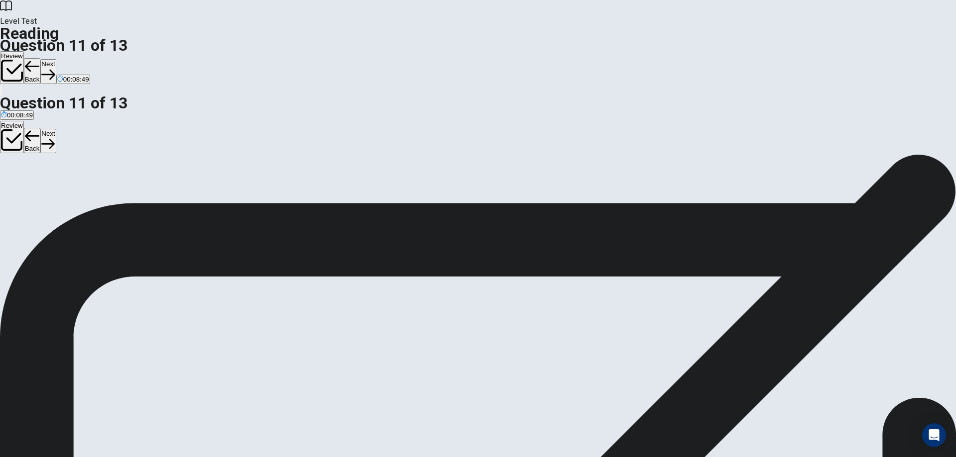
click at [56, 59] on button "Next" at bounding box center [47, 71] width 15 height 24
drag, startPoint x: 315, startPoint y: 105, endPoint x: 404, endPoint y: 103, distance: 89.6
drag, startPoint x: 275, startPoint y: 155, endPoint x: 335, endPoint y: 154, distance: 59.2
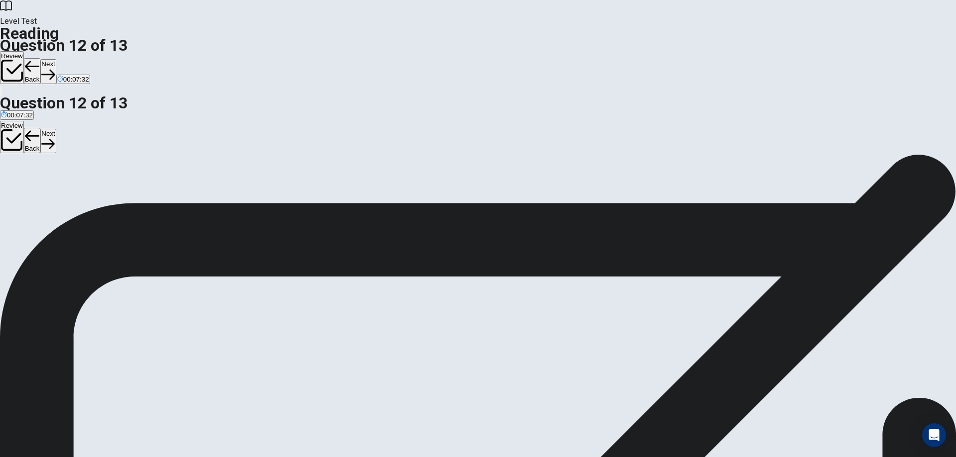
click at [56, 59] on button "Next" at bounding box center [47, 71] width 15 height 24
drag, startPoint x: 324, startPoint y: 115, endPoint x: 532, endPoint y: 121, distance: 208.2
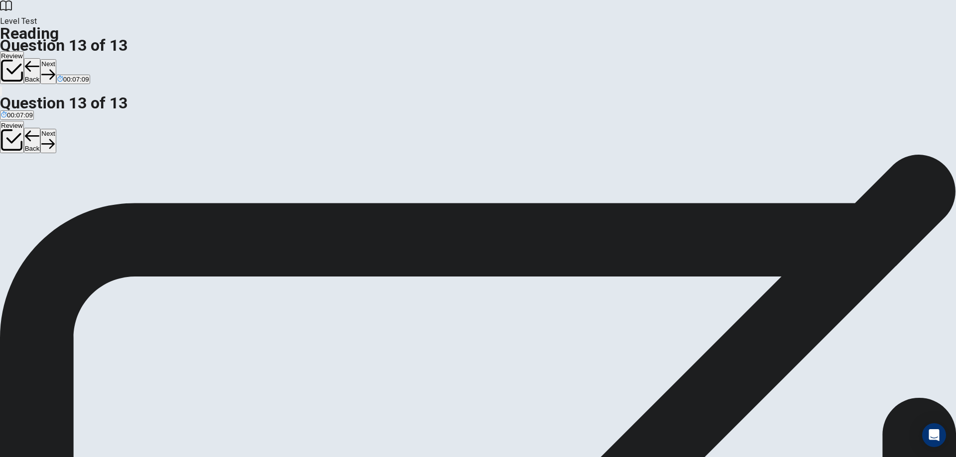
drag, startPoint x: 219, startPoint y: 252, endPoint x: 394, endPoint y: 252, distance: 175.2
drag, startPoint x: 271, startPoint y: 244, endPoint x: 427, endPoint y: 245, distance: 155.8
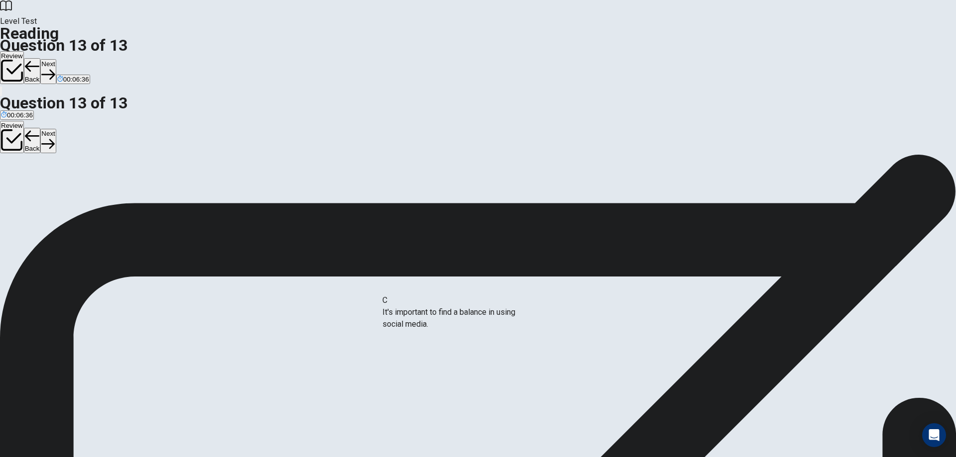
drag, startPoint x: 297, startPoint y: 250, endPoint x: 484, endPoint y: 323, distance: 201.0
click at [56, 59] on button "Next" at bounding box center [47, 71] width 15 height 24
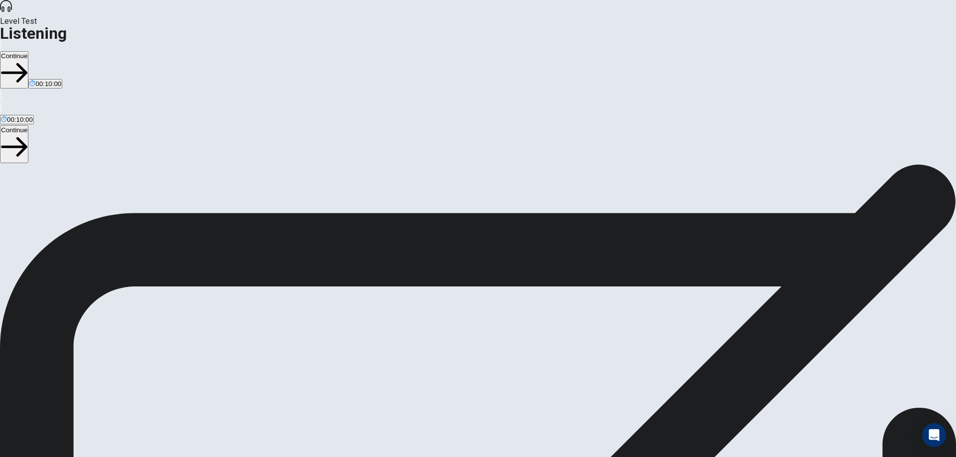
scroll to position [0, 0]
drag, startPoint x: 364, startPoint y: 93, endPoint x: 308, endPoint y: 89, distance: 55.9
click at [308, 164] on h1 "Listening Section Directions" at bounding box center [478, 170] width 956 height 12
click at [299, 164] on h1 "Listening Section Directions" at bounding box center [478, 170] width 956 height 12
click at [109, 348] on strong "OK" at bounding box center [103, 352] width 11 height 9
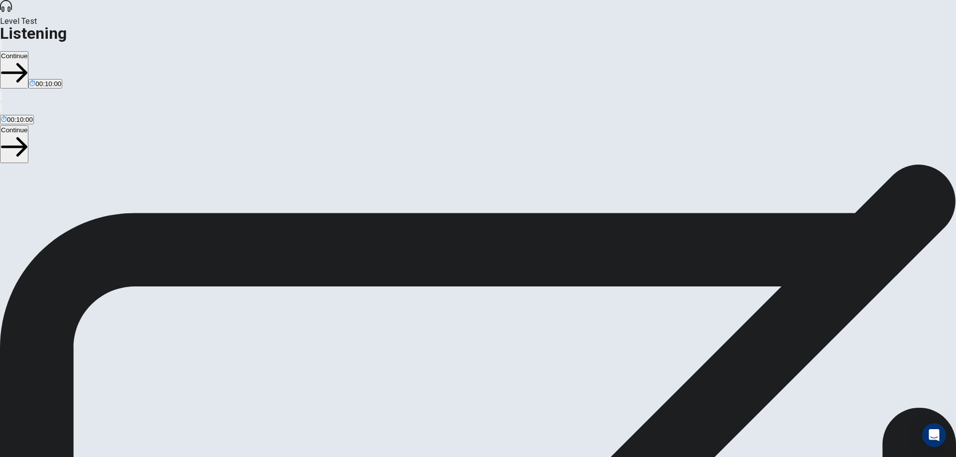
click at [47, 272] on icon at bounding box center [41, 278] width 12 height 12
drag, startPoint x: 268, startPoint y: 225, endPoint x: 431, endPoint y: 236, distance: 163.2
click at [431, 236] on span "This test checks how well you understand spoken English. You will listen to 1 c…" at bounding box center [222, 315] width 444 height 276
drag, startPoint x: 452, startPoint y: 228, endPoint x: 383, endPoint y: 222, distance: 69.0
click at [383, 222] on span "This test checks how well you understand spoken English. You will listen to 1 c…" at bounding box center [222, 315] width 444 height 276
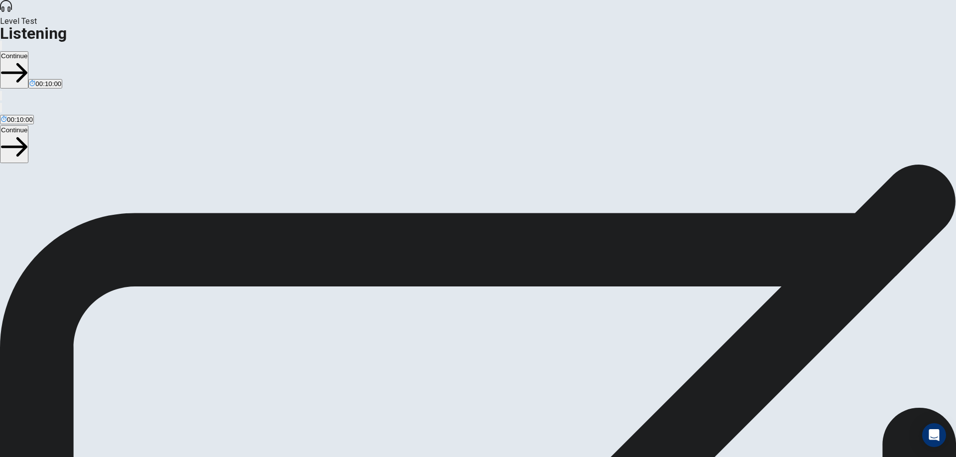
click at [350, 225] on span "This test checks how well you understand spoken English. You will listen to 1 c…" at bounding box center [222, 315] width 444 height 276
drag, startPoint x: 249, startPoint y: 271, endPoint x: 316, endPoint y: 276, distance: 66.9
click at [316, 276] on span "This test checks how well you understand spoken English. You will listen to 1 c…" at bounding box center [222, 315] width 444 height 276
click at [375, 279] on span "This test checks how well you understand spoken English. You will listen to 1 c…" at bounding box center [222, 315] width 444 height 276
drag, startPoint x: 422, startPoint y: 295, endPoint x: 493, endPoint y: 297, distance: 70.7
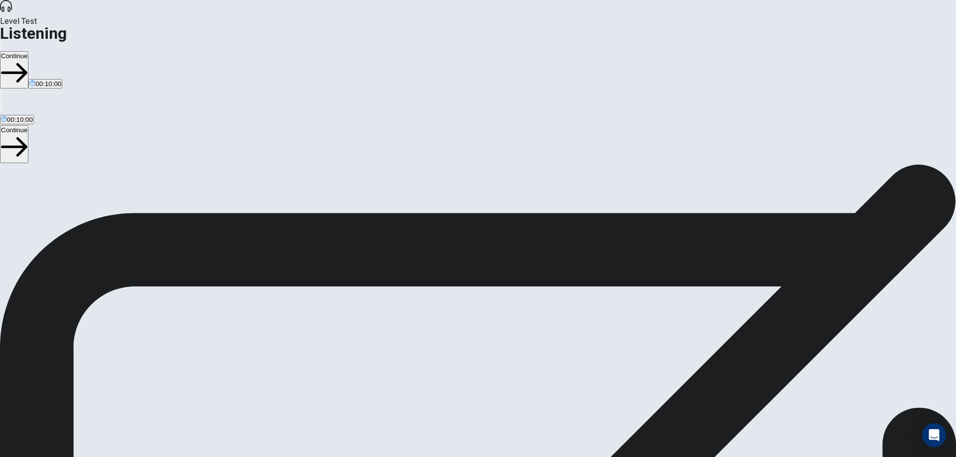
click at [444, 297] on span "This test checks how well you understand spoken English. You will listen to 1 c…" at bounding box center [222, 315] width 444 height 276
click at [444, 296] on span "This test checks how well you understand spoken English. You will listen to 1 c…" at bounding box center [222, 315] width 444 height 276
click at [2, 41] on button "button" at bounding box center [1, 45] width 2 height 9
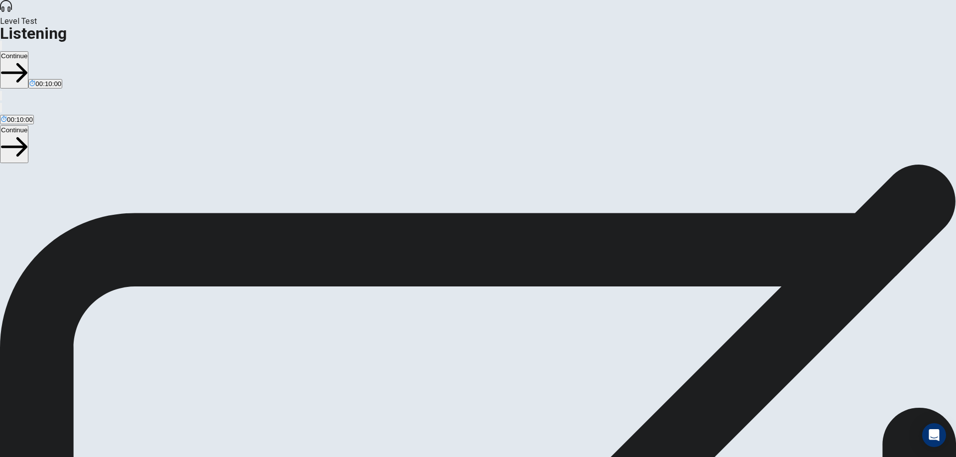
drag, startPoint x: 308, startPoint y: 174, endPoint x: 506, endPoint y: 173, distance: 197.6
click at [444, 173] on span "This test checks how well you understand spoken English. You will listen to 1 c…" at bounding box center [222, 295] width 444 height 276
click at [444, 179] on span "This test checks how well you understand spoken English. You will listen to 1 c…" at bounding box center [222, 295] width 444 height 276
drag, startPoint x: 527, startPoint y: 177, endPoint x: 443, endPoint y: 212, distance: 91.3
click at [443, 195] on span "This test checks how well you understand spoken English. You will listen to 1 c…" at bounding box center [222, 295] width 444 height 276
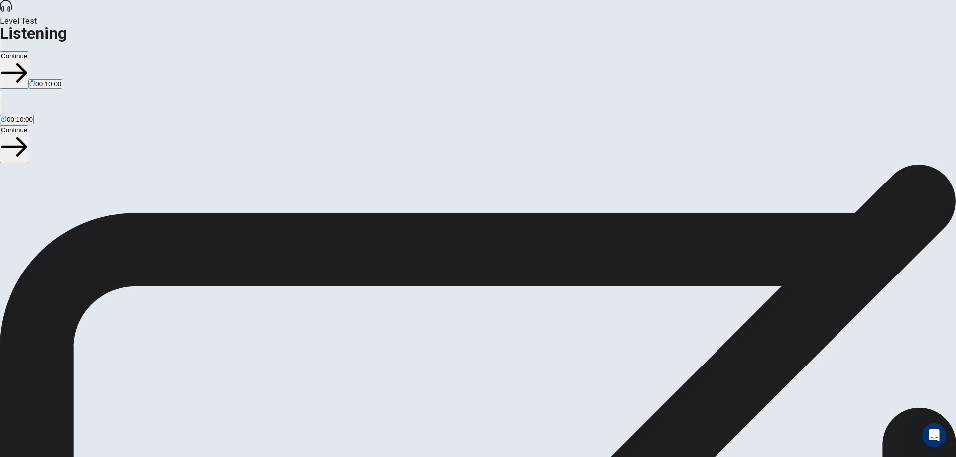
click at [443, 222] on span "This test checks how well you understand spoken English. You will listen to 1 c…" at bounding box center [222, 295] width 444 height 276
click at [28, 51] on button "Continue" at bounding box center [14, 69] width 28 height 37
drag, startPoint x: 255, startPoint y: 199, endPoint x: 343, endPoint y: 199, distance: 88.6
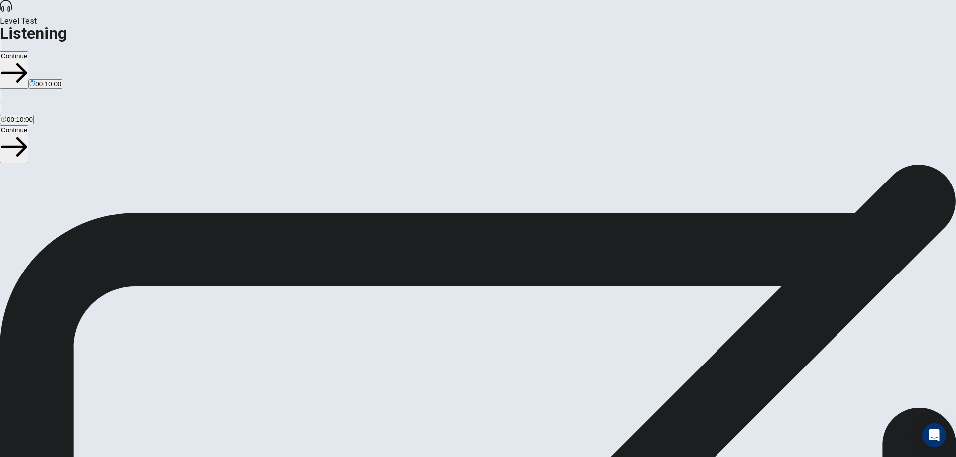
click at [343, 199] on div "To change the volume: Move your mouse over the volume icon at the top of the sc…" at bounding box center [478, 253] width 956 height 155
click at [28, 51] on button "Continue" at bounding box center [14, 69] width 28 height 37
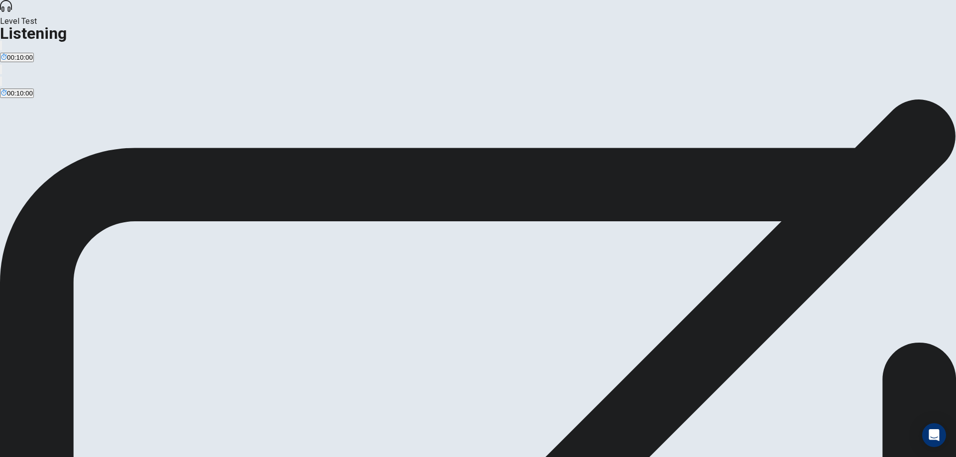
drag, startPoint x: 409, startPoint y: 190, endPoint x: 471, endPoint y: 190, distance: 61.7
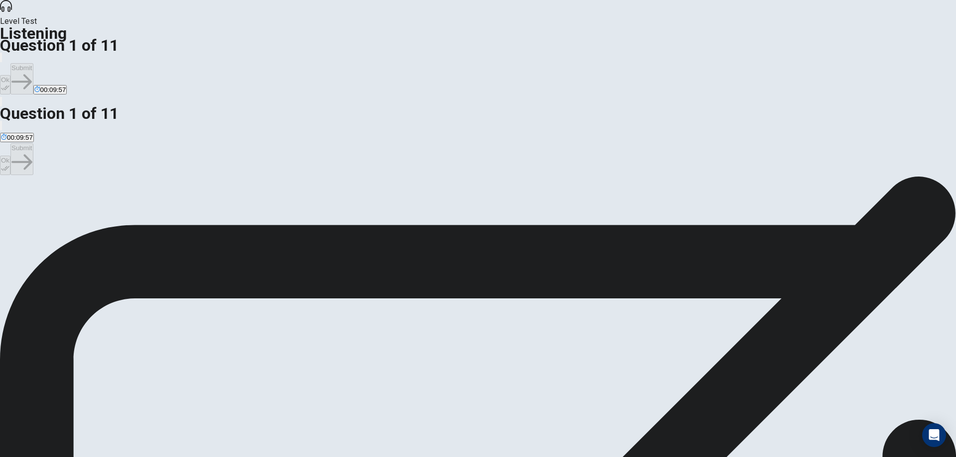
drag, startPoint x: 353, startPoint y: 123, endPoint x: 461, endPoint y: 131, distance: 108.9
click at [461, 176] on div "question 1 What are the speakers discussing in this conversation? A A movie the…" at bounding box center [478, 197] width 956 height 42
click at [190, 209] on span "A video game that was recently released." at bounding box center [129, 212] width 121 height 7
click at [10, 75] on button "Ok" at bounding box center [5, 84] width 10 height 19
click at [33, 63] on button "Submit" at bounding box center [21, 78] width 22 height 31
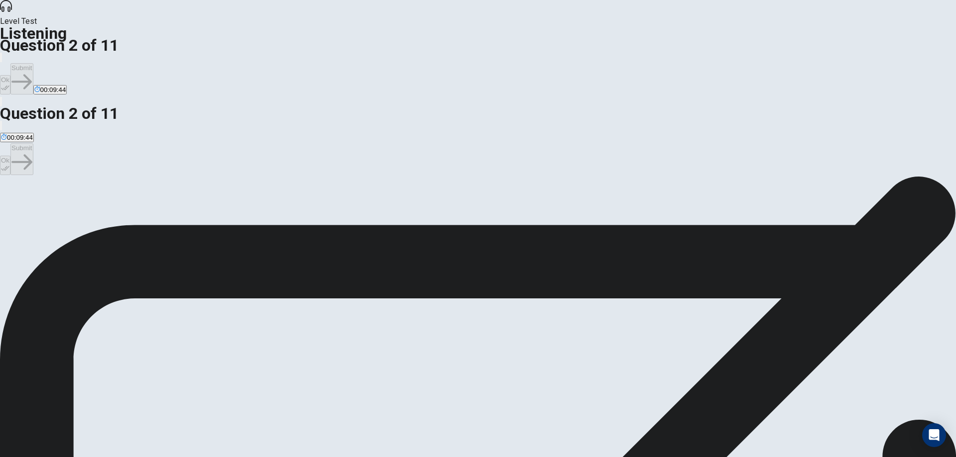
drag, startPoint x: 367, startPoint y: 126, endPoint x: 463, endPoint y: 129, distance: 95.6
click at [304, 189] on span "What does the woman like most about the game so far? This question is worth 2 p…" at bounding box center [152, 193] width 304 height 9
drag, startPoint x: 501, startPoint y: 126, endPoint x: 474, endPoint y: 123, distance: 27.0
click at [304, 189] on span "What does the woman like most about the game so far? This question is worth 2 p…" at bounding box center [152, 193] width 304 height 9
click at [148, 209] on span "The difficulty of the game." at bounding box center [110, 212] width 76 height 7
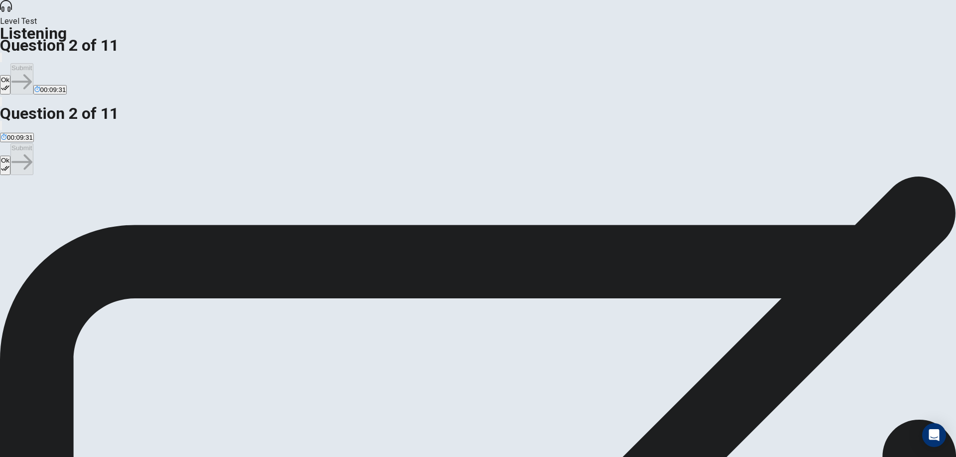
click at [277, 215] on span "The character customization and upgrades." at bounding box center [213, 212] width 127 height 7
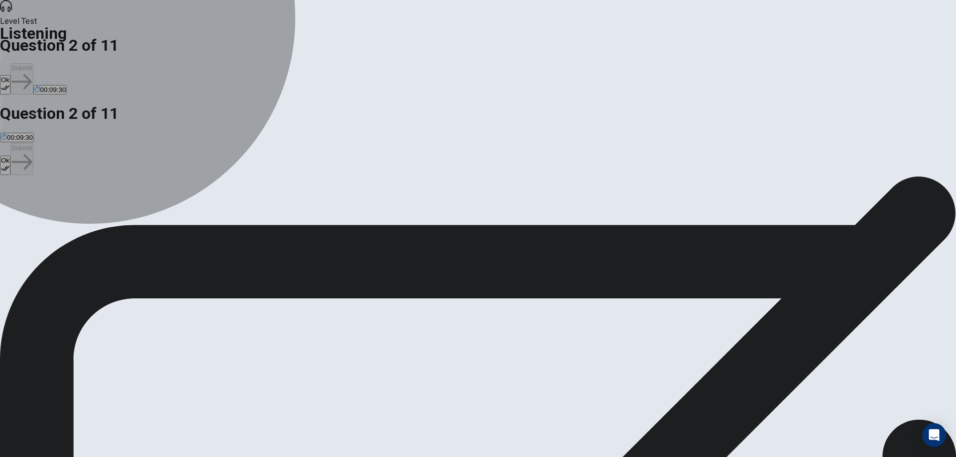
click at [149, 200] on button "B The difficulty of the game." at bounding box center [110, 208] width 78 height 17
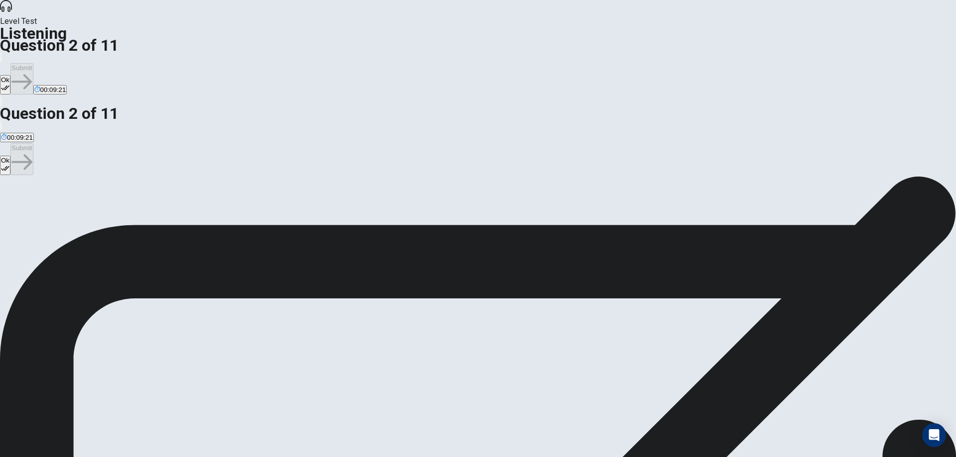
click at [277, 215] on span "The character customization and upgrades." at bounding box center [213, 212] width 127 height 7
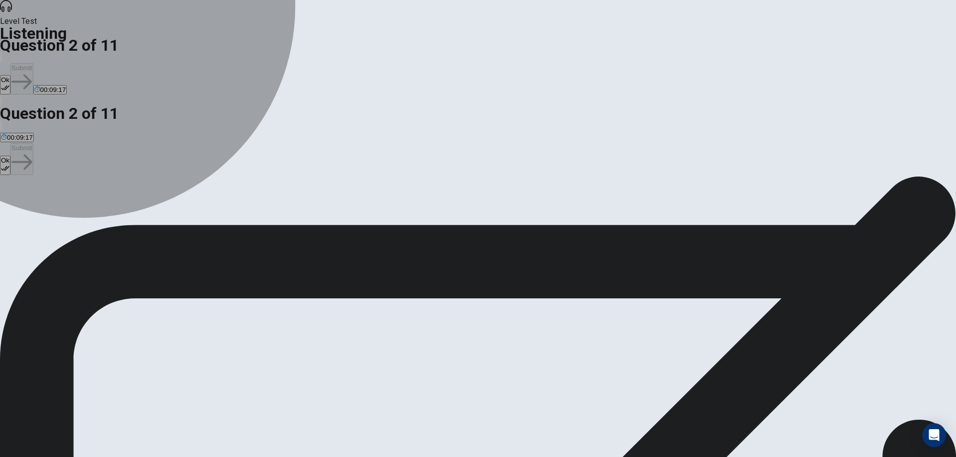
click at [345, 216] on span "The multiplayer mode." at bounding box center [312, 212] width 66 height 7
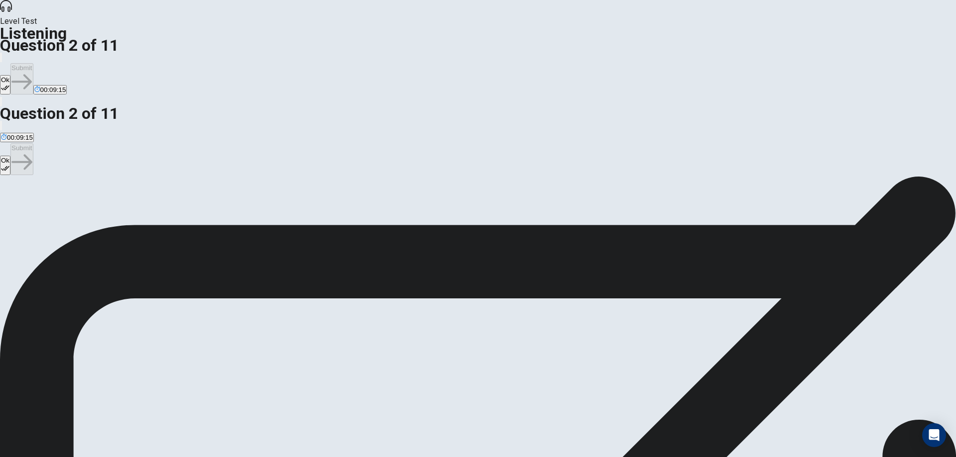
click at [277, 216] on span "The character customization and upgrades." at bounding box center [213, 212] width 127 height 7
click at [9, 84] on icon "button" at bounding box center [5, 88] width 8 height 8
click at [33, 63] on button "Submit" at bounding box center [21, 78] width 22 height 31
click at [68, 207] on div "C" at bounding box center [56, 204] width 21 height 7
click at [10, 75] on button "Ok" at bounding box center [5, 84] width 10 height 19
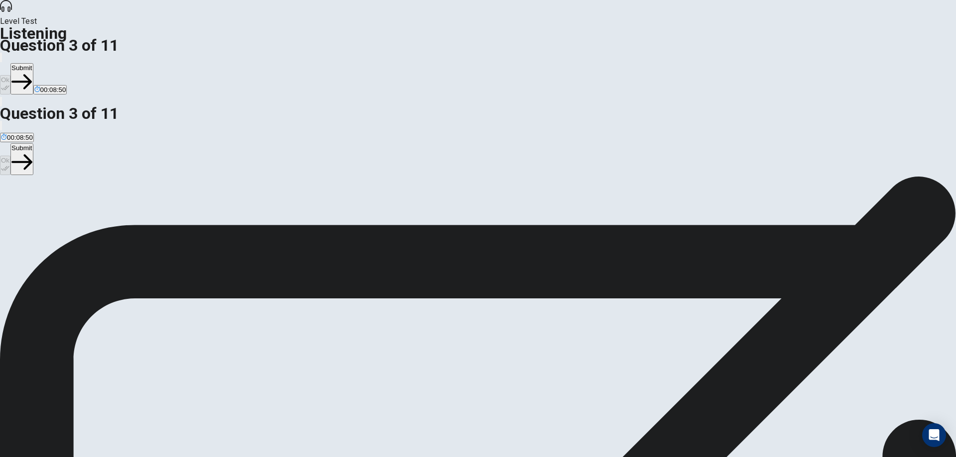
click at [33, 63] on button "Submit" at bounding box center [21, 78] width 22 height 31
drag, startPoint x: 406, startPoint y: 123, endPoint x: 454, endPoint y: 127, distance: 48.9
click at [304, 189] on span "What aspect of the game does the man enjoy the most? This question is worth 2 p…" at bounding box center [152, 193] width 304 height 9
click at [70, 201] on div "A" at bounding box center [35, 204] width 69 height 7
click at [229, 214] on span "The special moves of the Warrior class." at bounding box center [171, 212] width 116 height 7
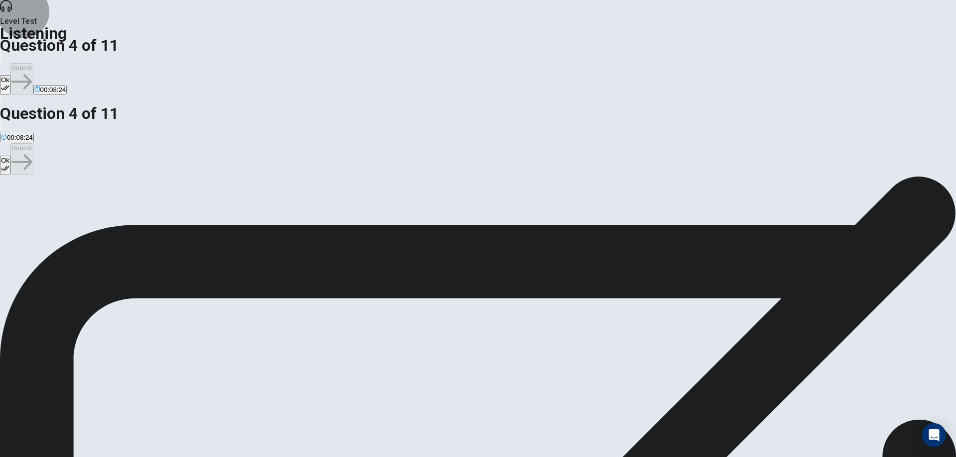
click at [9, 84] on icon "button" at bounding box center [5, 88] width 8 height 8
click at [33, 63] on button "Submit" at bounding box center [21, 78] width 22 height 31
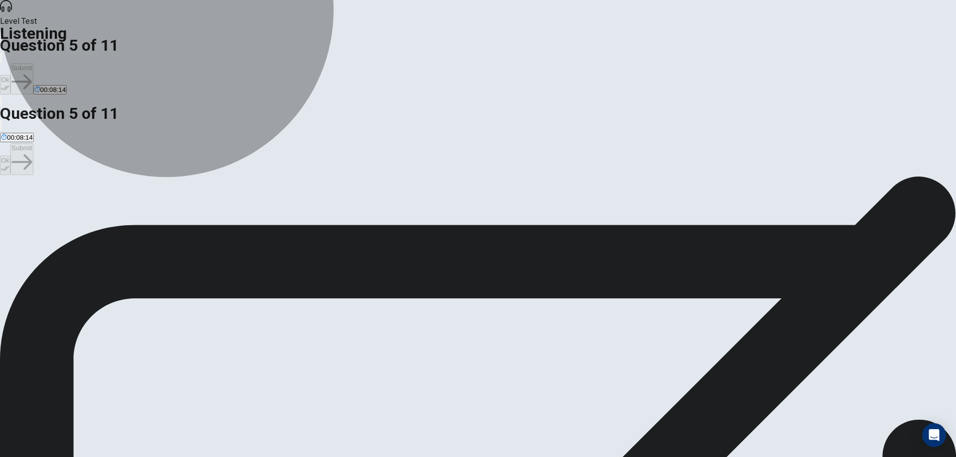
click at [245, 209] on span "They are having trouble customizing their character." at bounding box center [169, 212] width 152 height 7
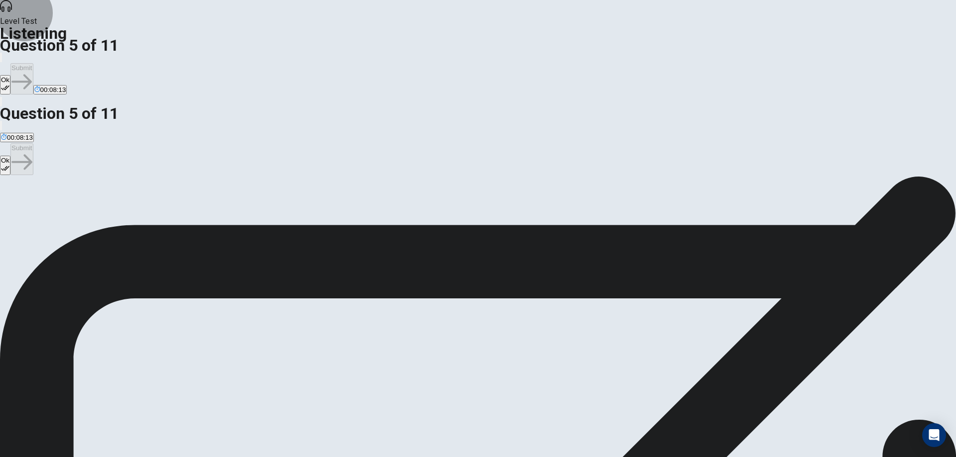
click at [10, 75] on button "Ok" at bounding box center [5, 84] width 10 height 19
click at [33, 63] on button "Submit" at bounding box center [21, 78] width 22 height 31
click at [114, 209] on span "They are difficult but satisfying to beat." at bounding box center [57, 212] width 113 height 7
click at [10, 75] on button "Ok" at bounding box center [5, 84] width 10 height 19
click at [33, 63] on button "Submit" at bounding box center [21, 78] width 22 height 31
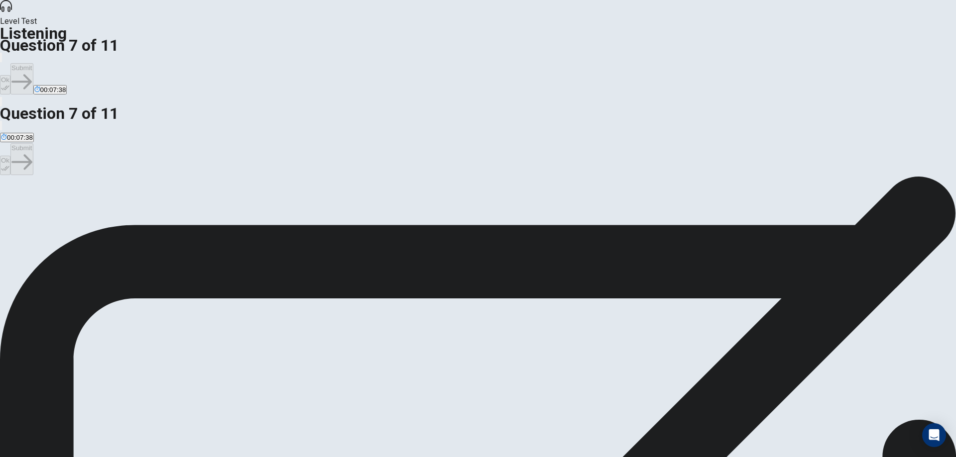
drag, startPoint x: 401, startPoint y: 127, endPoint x: 504, endPoint y: 134, distance: 103.3
click at [499, 176] on div "question 7 What are the speakers looking forward to in the future regarding the…" at bounding box center [478, 197] width 956 height 42
click at [504, 176] on div "question 7 What are the speakers looking forward to in the future regarding the…" at bounding box center [478, 197] width 956 height 42
click at [321, 209] on span "Competing in a tournament." at bounding box center [280, 212] width 82 height 7
click at [9, 84] on icon "button" at bounding box center [5, 88] width 8 height 8
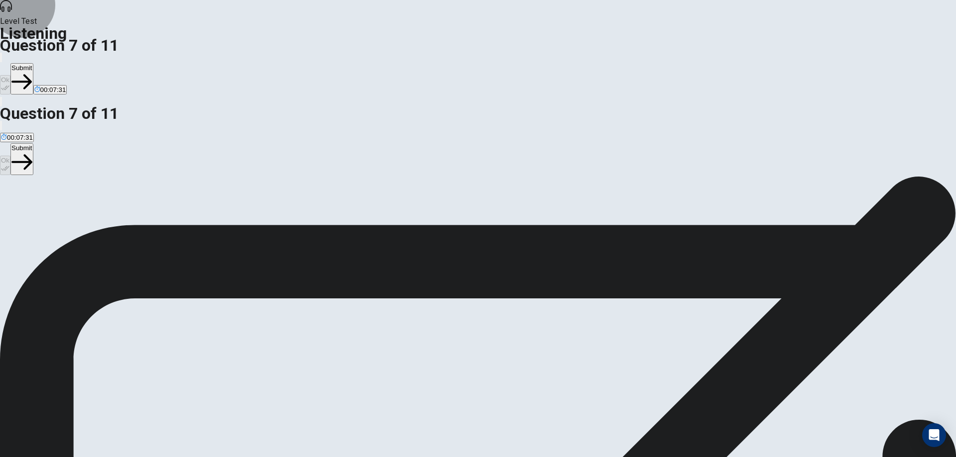
click at [33, 63] on button "Submit" at bounding box center [21, 78] width 22 height 31
drag, startPoint x: 371, startPoint y: 123, endPoint x: 514, endPoint y: 128, distance: 142.4
click at [385, 189] on span "Based on the conversation, how do both speakers feel about the game overall? Th…" at bounding box center [192, 193] width 385 height 9
click at [245, 209] on span "They are enjoying it and are eager to continue playing." at bounding box center [165, 212] width 160 height 7
click at [10, 75] on button "Ok" at bounding box center [5, 84] width 10 height 19
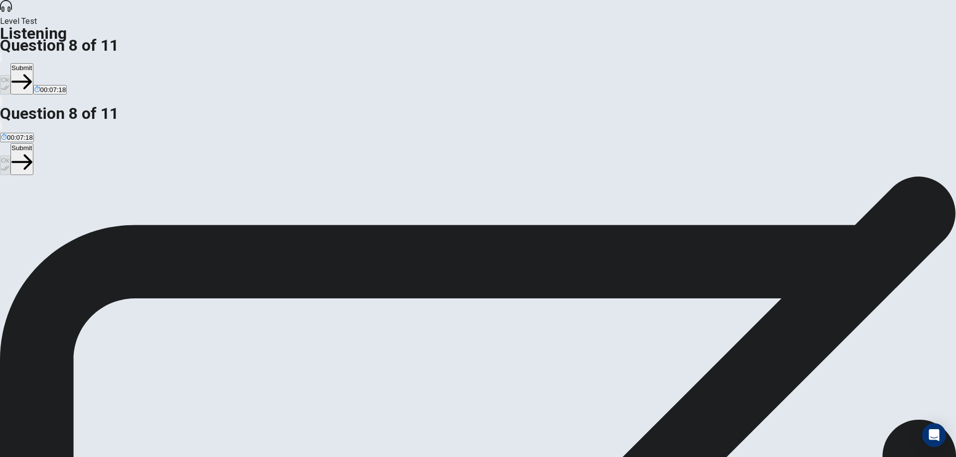
click at [33, 63] on button "Submit" at bounding box center [21, 78] width 22 height 31
drag, startPoint x: 380, startPoint y: 127, endPoint x: 411, endPoint y: 126, distance: 30.9
click at [298, 189] on span "What is the woman saying about the game’s storyline? This question is worth 2 p…" at bounding box center [149, 193] width 298 height 9
drag, startPoint x: 394, startPoint y: 125, endPoint x: 437, endPoint y: 126, distance: 42.8
click at [298, 189] on span "What is the woman saying about the game’s storyline? This question is worth 2 p…" at bounding box center [149, 193] width 298 height 9
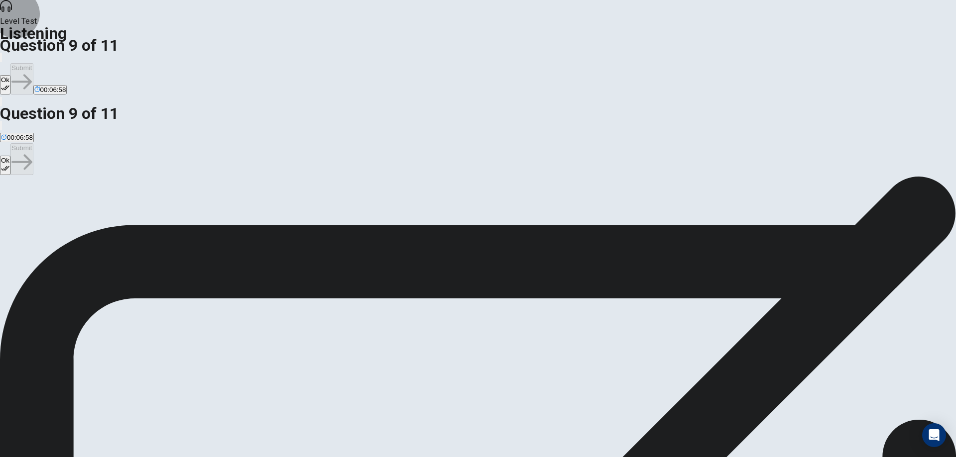
click at [10, 75] on button "Ok" at bounding box center [5, 84] width 10 height 19
click at [33, 63] on button "Submit" at bounding box center [21, 78] width 22 height 31
drag, startPoint x: 379, startPoint y: 126, endPoint x: 506, endPoint y: 130, distance: 126.5
click at [323, 189] on span "What feature of the game does the man mention as a highlight of their gameplay …" at bounding box center [161, 193] width 323 height 9
drag, startPoint x: 525, startPoint y: 127, endPoint x: 487, endPoint y: 126, distance: 38.4
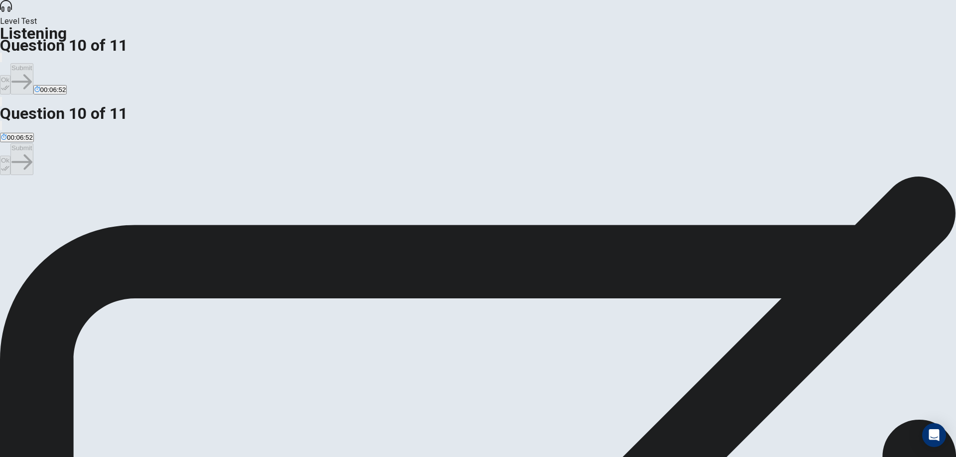
click at [323, 189] on span "What feature of the game does the man mention as a highlight of their gameplay …" at bounding box center [161, 193] width 323 height 9
click at [140, 209] on span "The multiplayer mode." at bounding box center [108, 212] width 66 height 7
click at [10, 75] on button "Ok" at bounding box center [5, 84] width 10 height 19
click at [33, 63] on button "Submit" at bounding box center [21, 78] width 22 height 31
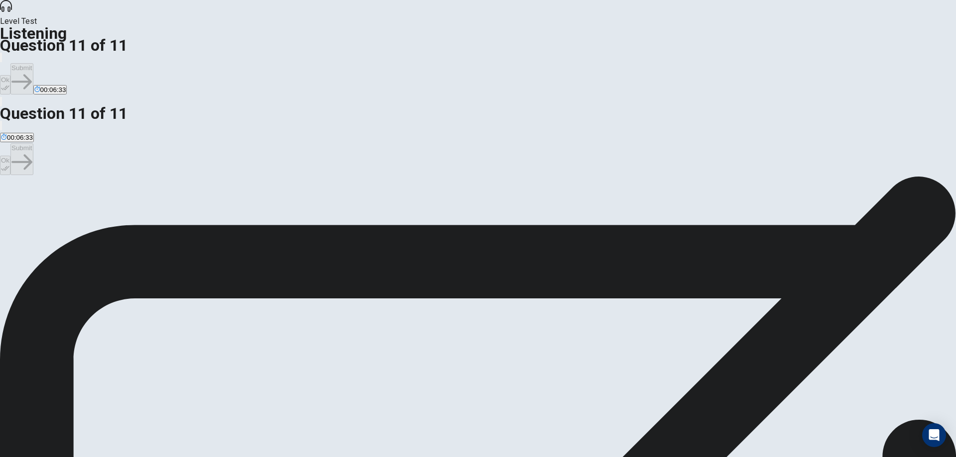
drag, startPoint x: 353, startPoint y: 124, endPoint x: 415, endPoint y: 125, distance: 61.2
click at [207, 189] on span "What makes the woman want to continue playing the game?" at bounding box center [103, 193] width 207 height 9
drag, startPoint x: 426, startPoint y: 124, endPoint x: 399, endPoint y: 123, distance: 26.9
click at [207, 189] on span "What makes the woman want to continue playing the game?" at bounding box center [103, 193] width 207 height 9
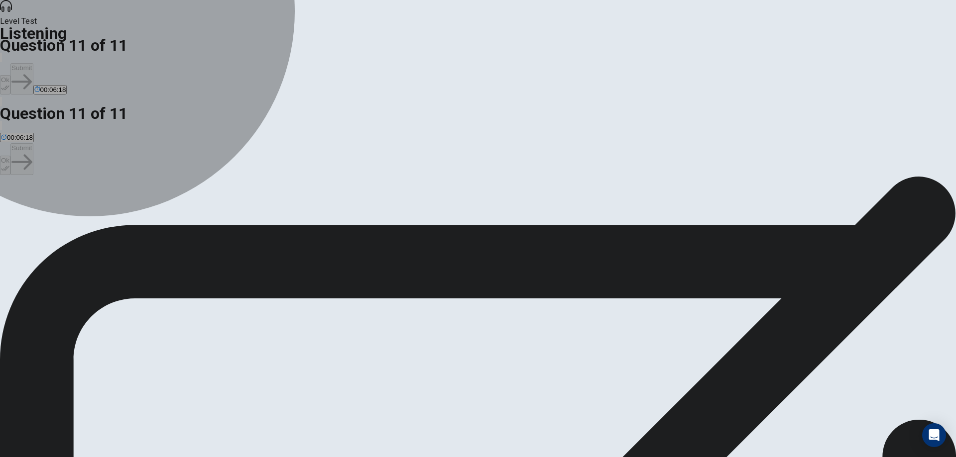
click at [188, 209] on span "Discovering what happens next in the storyline after a plot twist." at bounding box center [94, 212] width 187 height 7
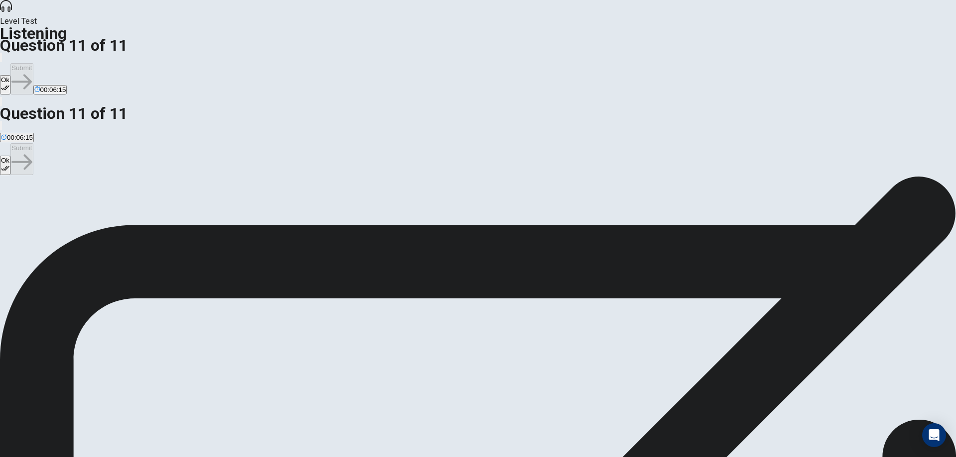
click at [9, 84] on icon "button" at bounding box center [5, 88] width 8 height 8
click at [33, 63] on button "Submit" at bounding box center [21, 78] width 22 height 31
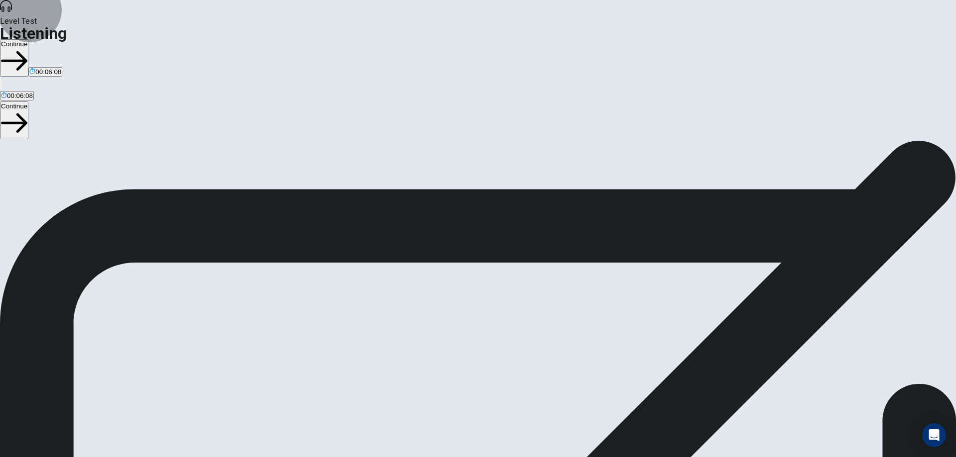
click at [28, 39] on button "Continue" at bounding box center [14, 57] width 28 height 37
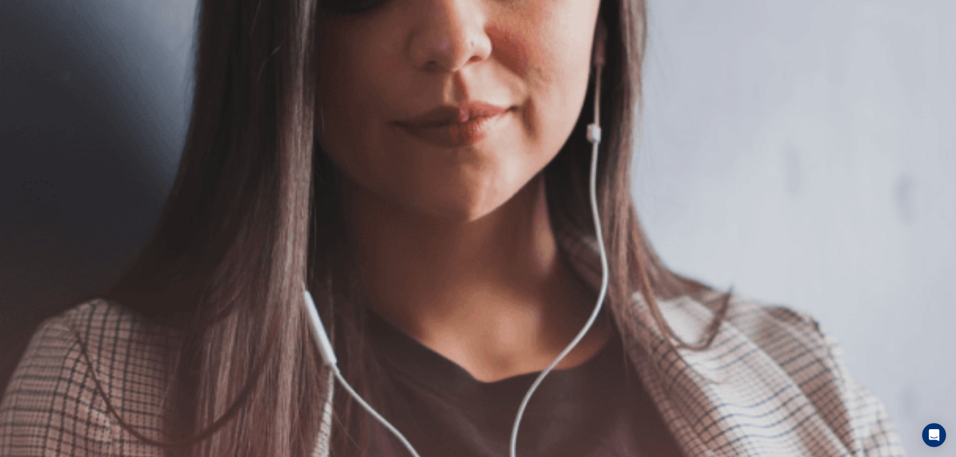
scroll to position [80, 0]
click at [28, 51] on button "Continue" at bounding box center [14, 69] width 28 height 37
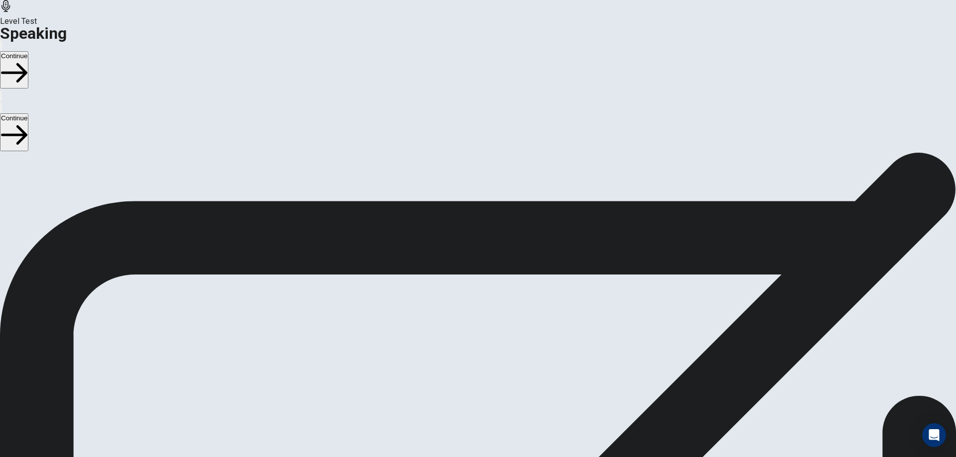
click at [490, 306] on icon at bounding box center [476, 323] width 25 height 35
click at [466, 279] on icon "Play Audio" at bounding box center [466, 279] width 0 height 0
click at [464, 279] on icon "Record Again" at bounding box center [464, 279] width 0 height 0
click at [496, 346] on span "Stop Recording" at bounding box center [477, 356] width 35 height 21
click at [466, 279] on icon "Play Audio" at bounding box center [466, 279] width 0 height 0
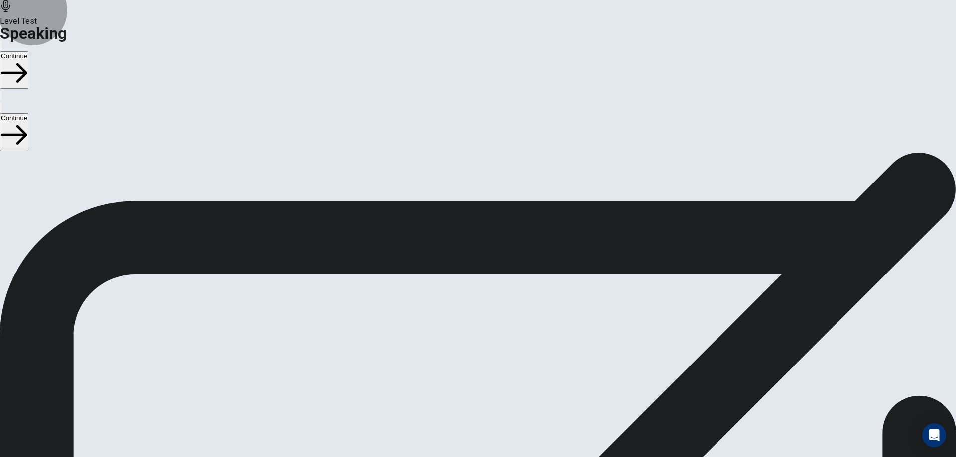
click at [28, 51] on button "Continue" at bounding box center [14, 69] width 28 height 37
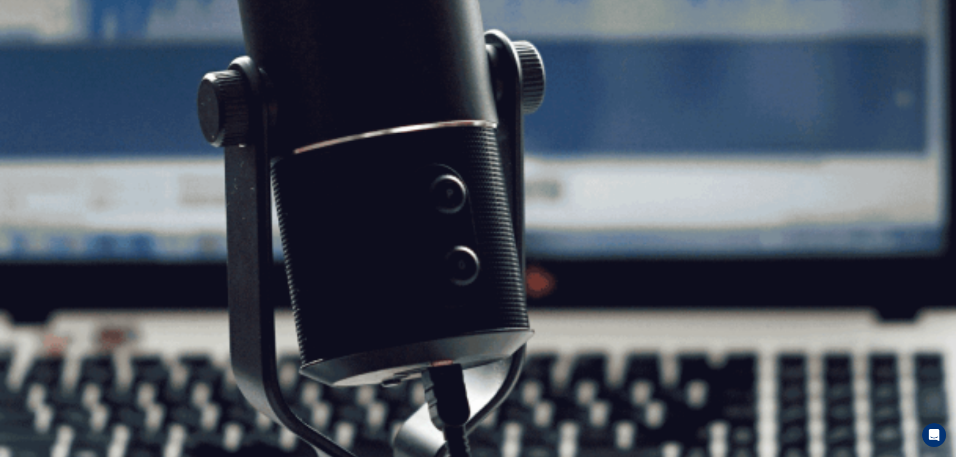
scroll to position [30, 0]
click at [28, 51] on button "Continue" at bounding box center [14, 69] width 28 height 37
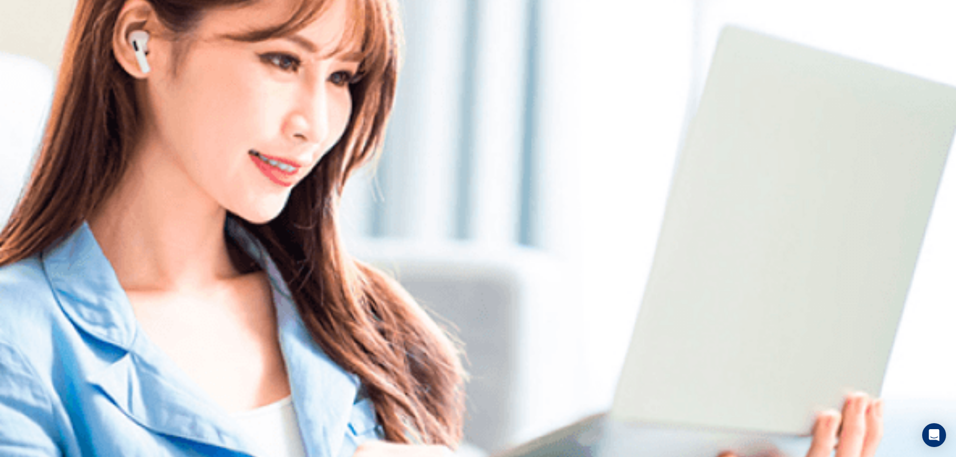
scroll to position [0, 0]
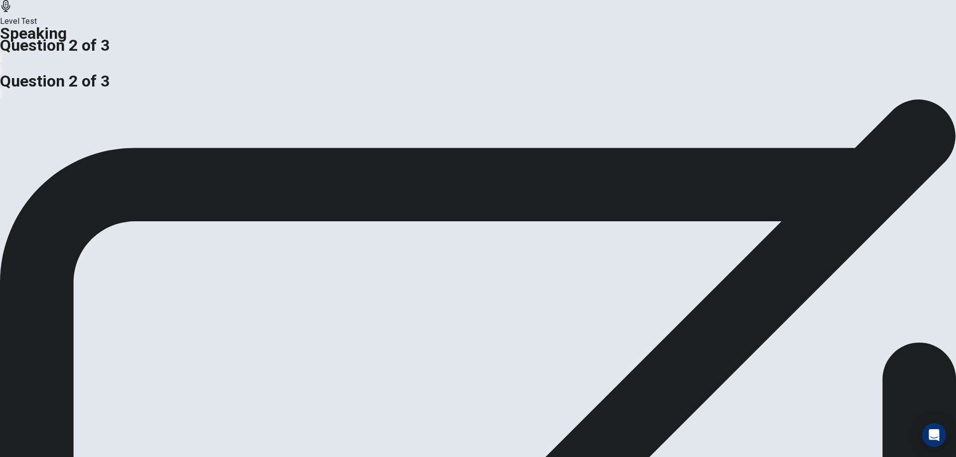
drag, startPoint x: 256, startPoint y: 230, endPoint x: 289, endPoint y: 231, distance: 32.4
click at [241, 110] on span "Do you think schools should have strict rules about student behavior?" at bounding box center [120, 104] width 241 height 9
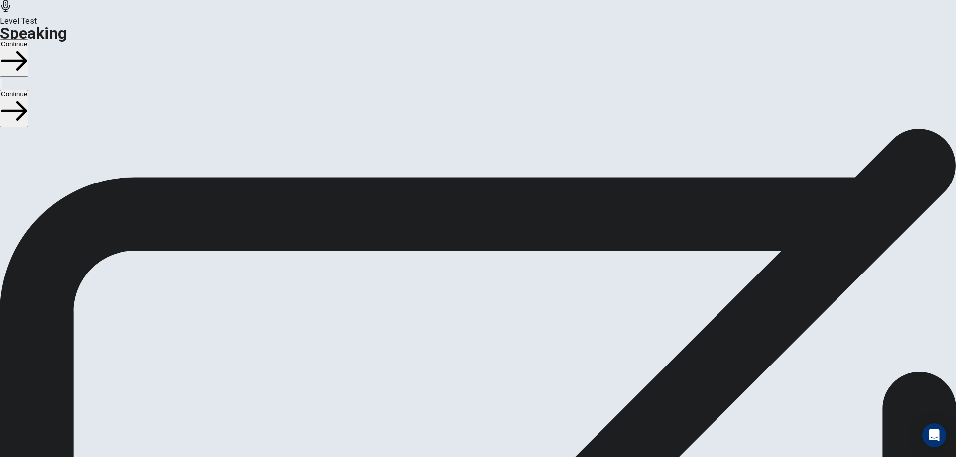
click at [28, 39] on button "Continue" at bounding box center [14, 57] width 28 height 37
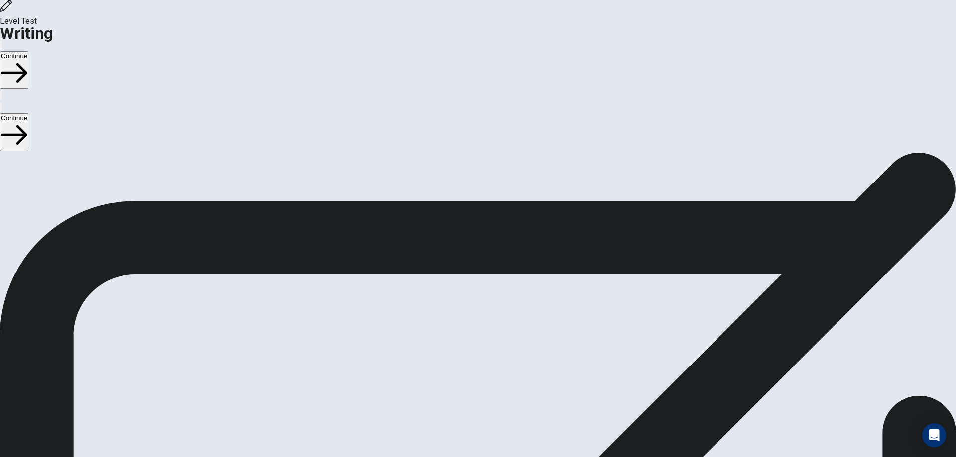
click at [28, 51] on button "Continue" at bounding box center [14, 69] width 28 height 37
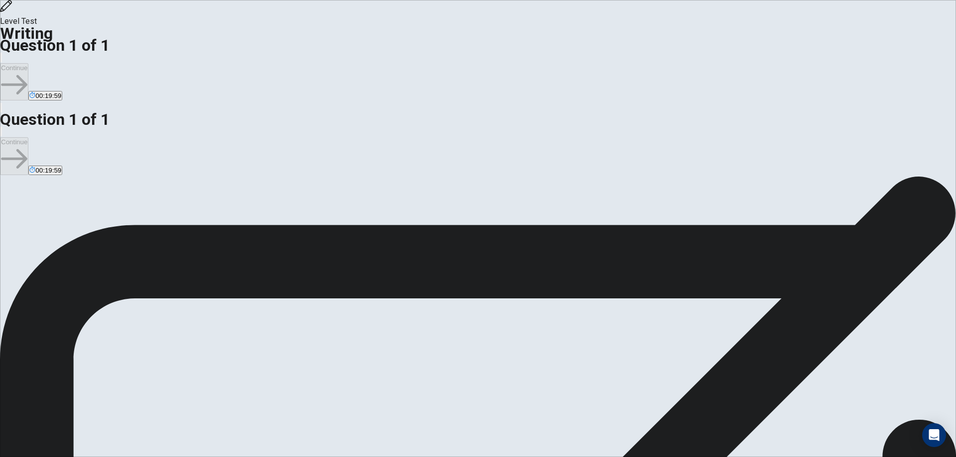
drag, startPoint x: 201, startPoint y: 102, endPoint x: 327, endPoint y: 106, distance: 126.0
click at [197, 201] on span "Write an essay about your opinion on a topic. A good essay is usually about 150…" at bounding box center [98, 265] width 197 height 129
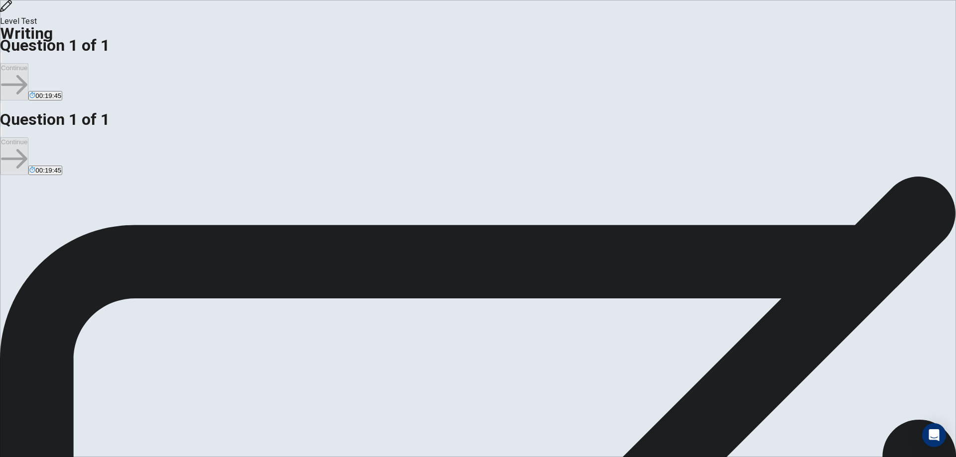
drag, startPoint x: 212, startPoint y: 270, endPoint x: 244, endPoint y: 283, distance: 34.7
click at [244, 333] on span "Should schools organize more cultural exchange programs for students?" at bounding box center [157, 337] width 252 height 9
drag, startPoint x: 241, startPoint y: 288, endPoint x: 225, endPoint y: 280, distance: 18.5
click at [226, 333] on span "Should schools organize more cultural exchange programs for students?" at bounding box center [157, 337] width 252 height 9
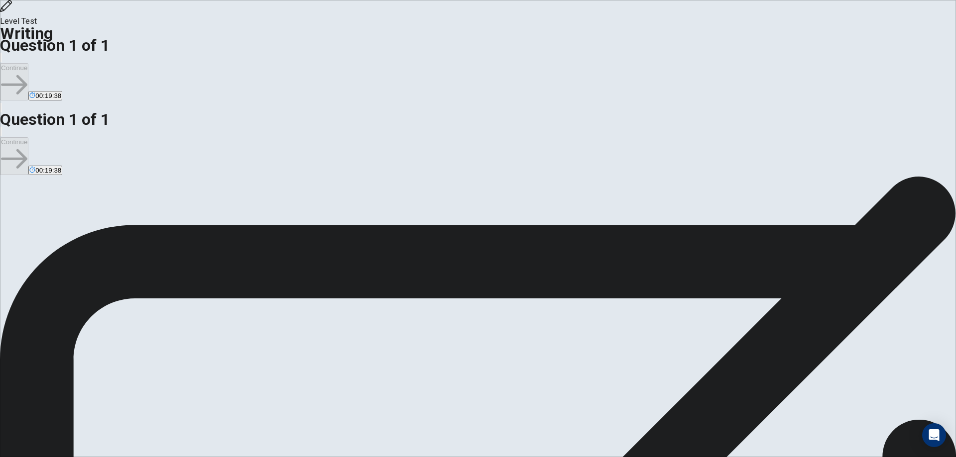
type textarea "*"
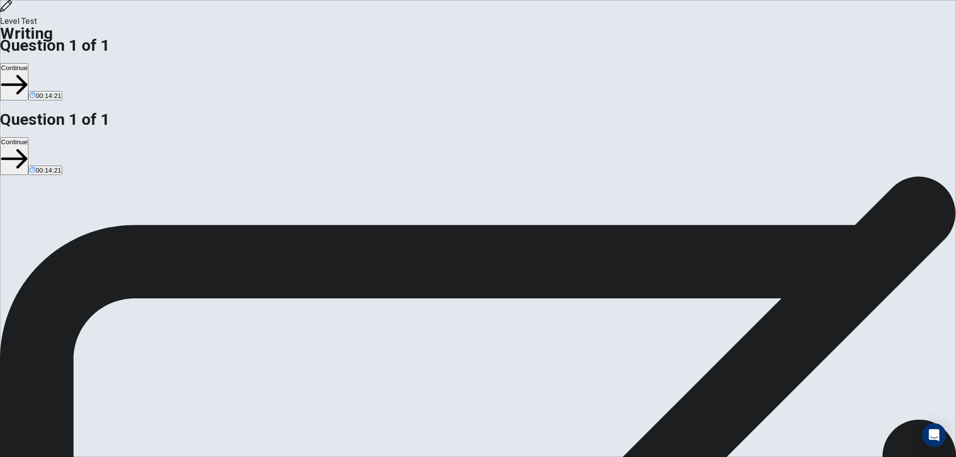
drag, startPoint x: 523, startPoint y: 147, endPoint x: 615, endPoint y: 150, distance: 91.7
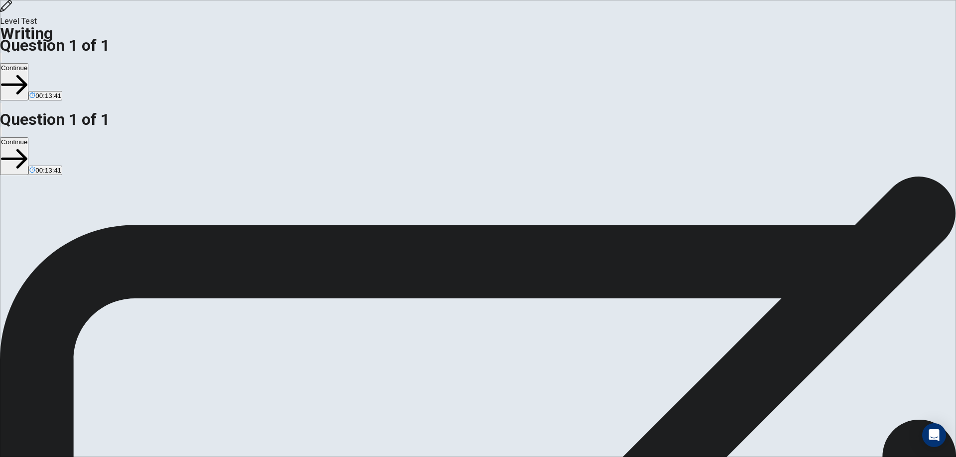
drag, startPoint x: 691, startPoint y: 101, endPoint x: 629, endPoint y: 97, distance: 62.8
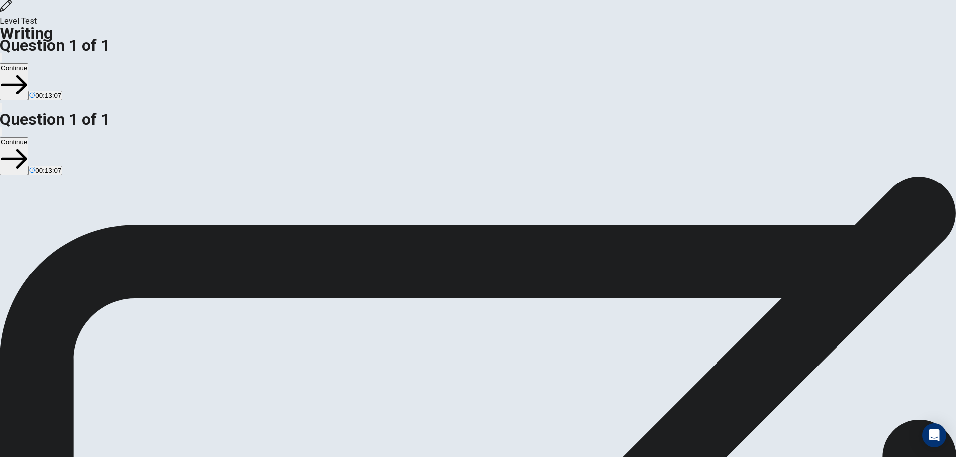
drag, startPoint x: 629, startPoint y: 101, endPoint x: 693, endPoint y: 108, distance: 64.6
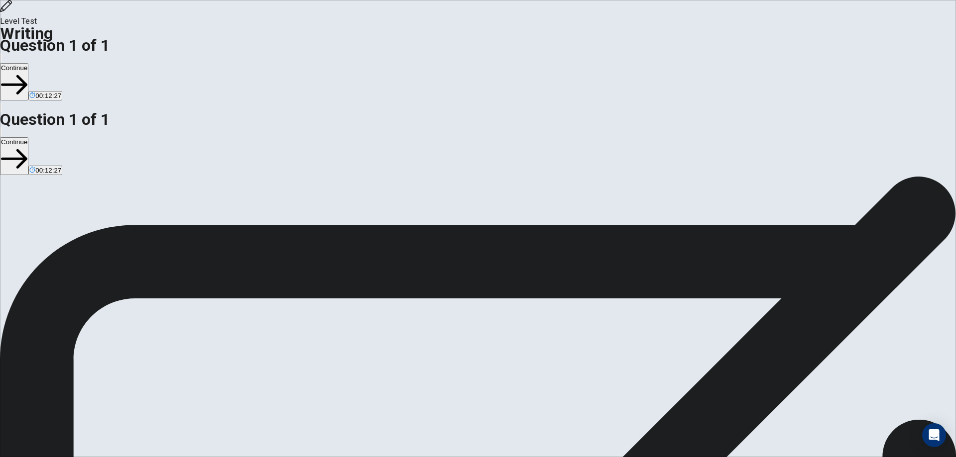
drag, startPoint x: 502, startPoint y: 146, endPoint x: 625, endPoint y: 148, distance: 123.0
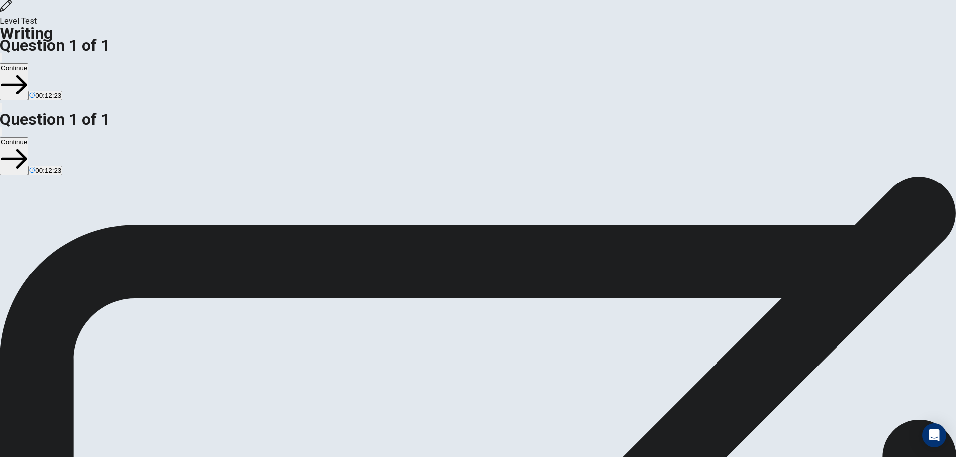
drag, startPoint x: 627, startPoint y: 154, endPoint x: 554, endPoint y: 141, distance: 74.3
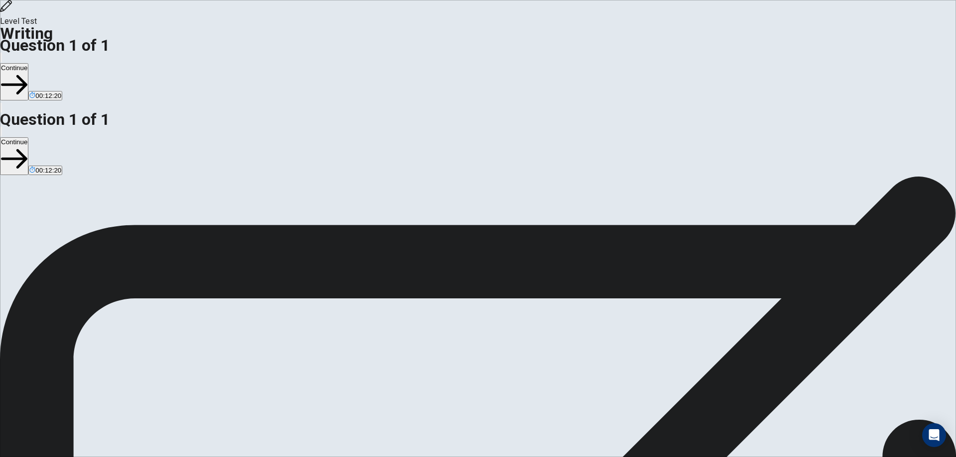
drag, startPoint x: 528, startPoint y: 154, endPoint x: 577, endPoint y: 156, distance: 49.3
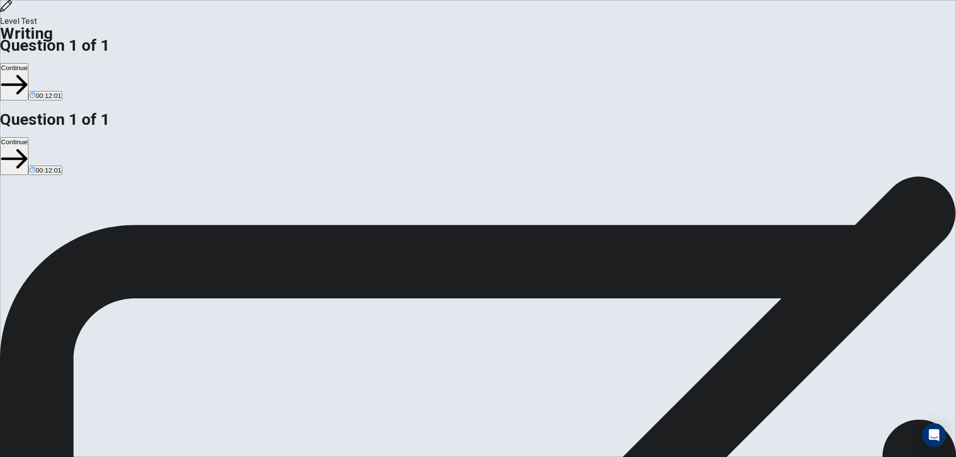
drag, startPoint x: 596, startPoint y: 162, endPoint x: 701, endPoint y: 161, distance: 105.5
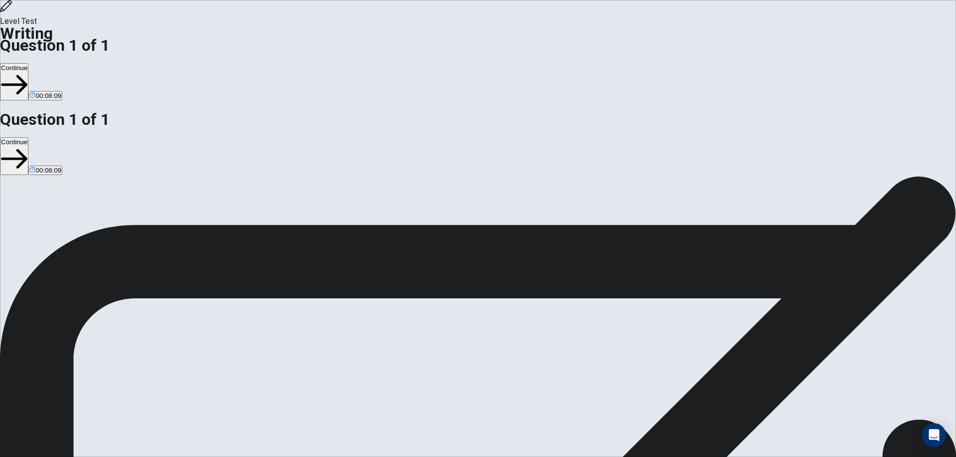
drag, startPoint x: 655, startPoint y: 181, endPoint x: 579, endPoint y: 173, distance: 76.1
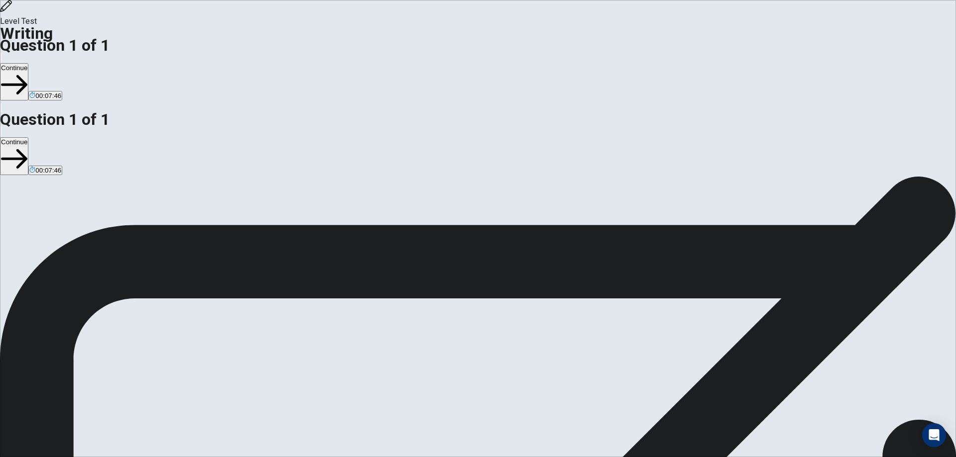
drag, startPoint x: 594, startPoint y: 140, endPoint x: 626, endPoint y: 160, distance: 37.6
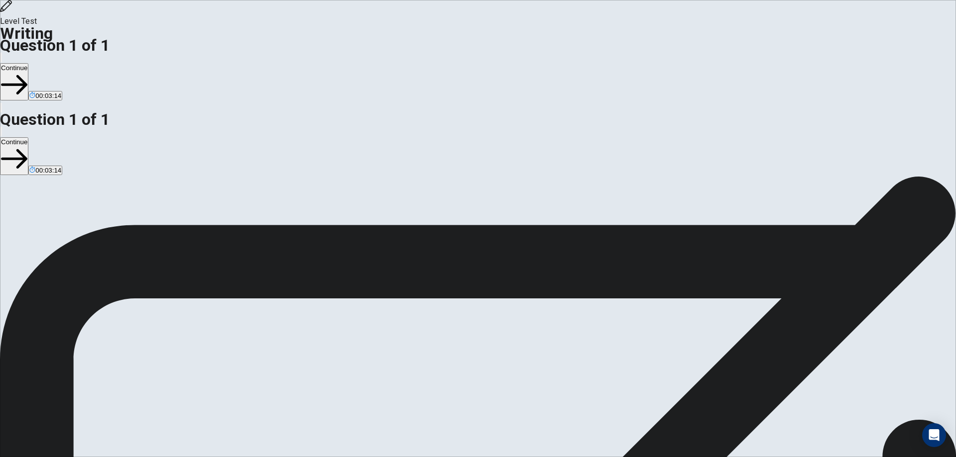
drag, startPoint x: 706, startPoint y: 180, endPoint x: 734, endPoint y: 180, distance: 27.9
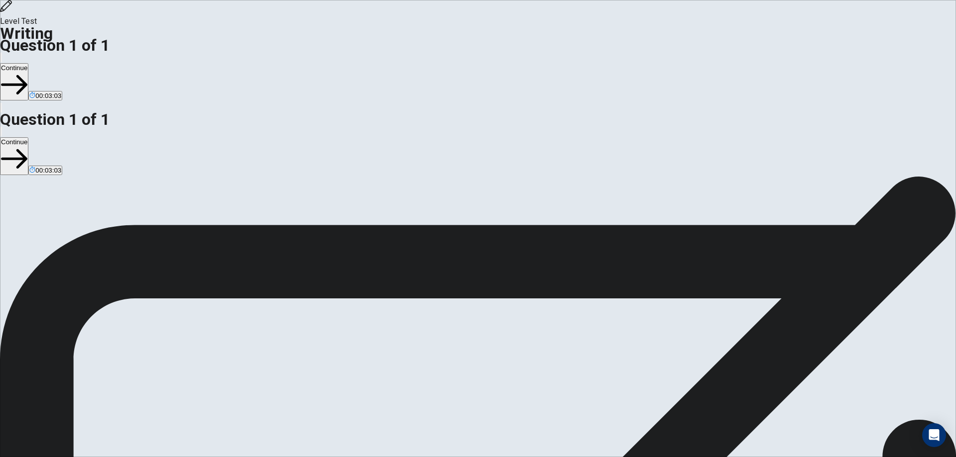
drag, startPoint x: 550, startPoint y: 211, endPoint x: 643, endPoint y: 210, distance: 93.6
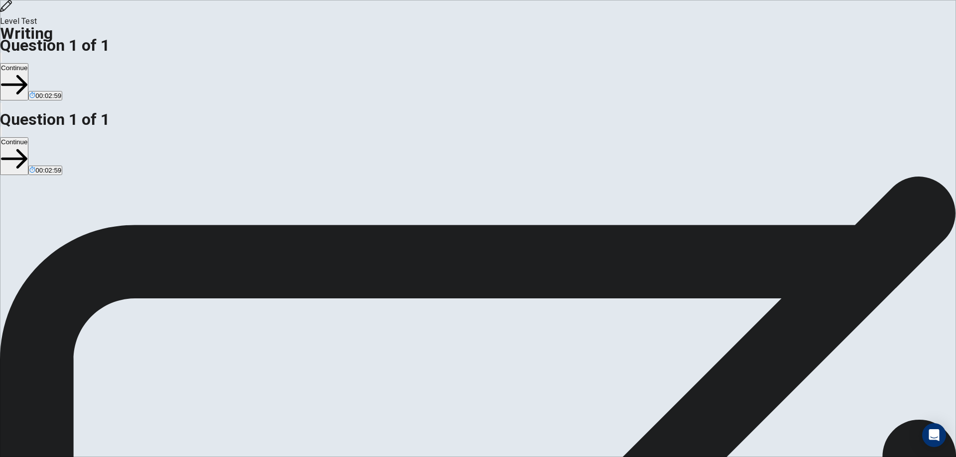
drag, startPoint x: 602, startPoint y: 232, endPoint x: 580, endPoint y: 225, distance: 23.3
drag, startPoint x: 595, startPoint y: 235, endPoint x: 553, endPoint y: 232, distance: 42.4
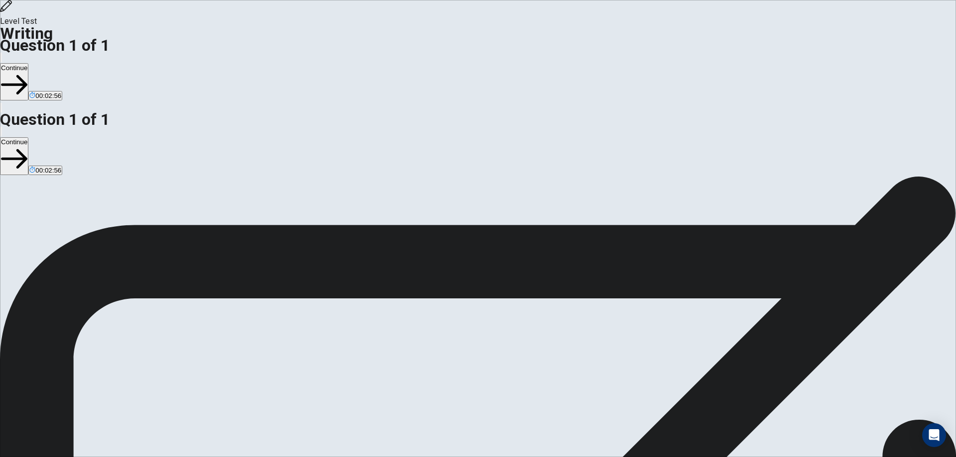
drag, startPoint x: 639, startPoint y: 262, endPoint x: 680, endPoint y: 271, distance: 42.8
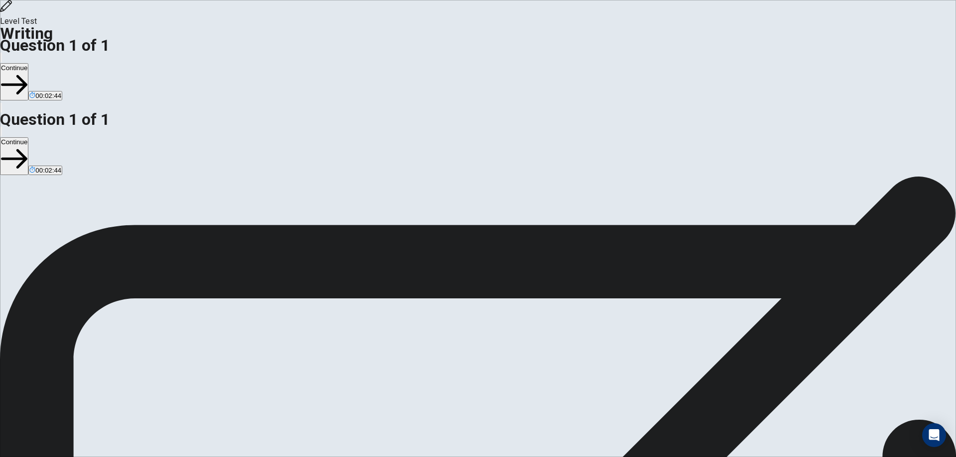
drag, startPoint x: 565, startPoint y: 216, endPoint x: 669, endPoint y: 224, distance: 104.4
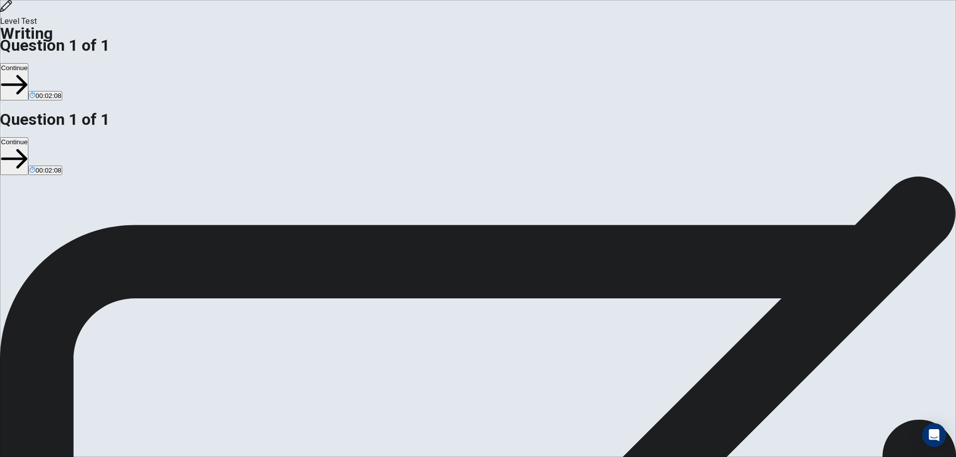
drag, startPoint x: 630, startPoint y: 225, endPoint x: 694, endPoint y: 224, distance: 64.7
drag, startPoint x: 613, startPoint y: 236, endPoint x: 571, endPoint y: 234, distance: 41.9
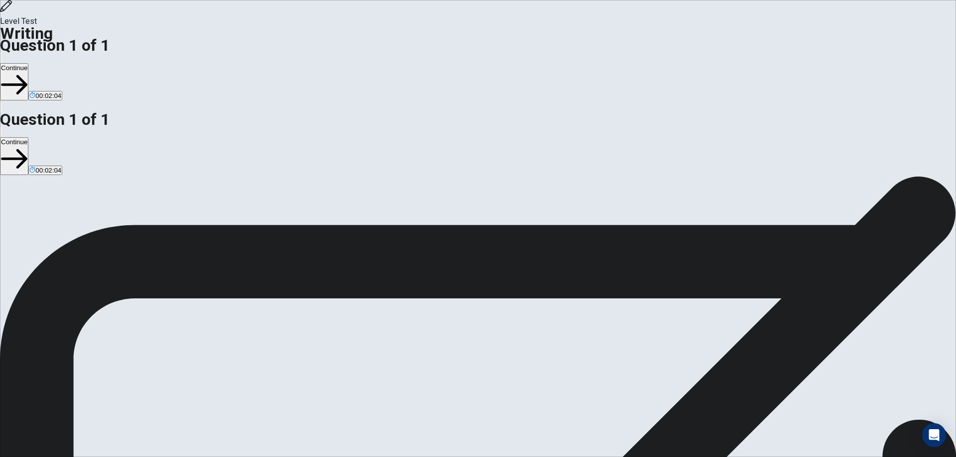
drag, startPoint x: 564, startPoint y: 236, endPoint x: 601, endPoint y: 235, distance: 36.9
drag, startPoint x: 680, startPoint y: 228, endPoint x: 743, endPoint y: 235, distance: 62.6
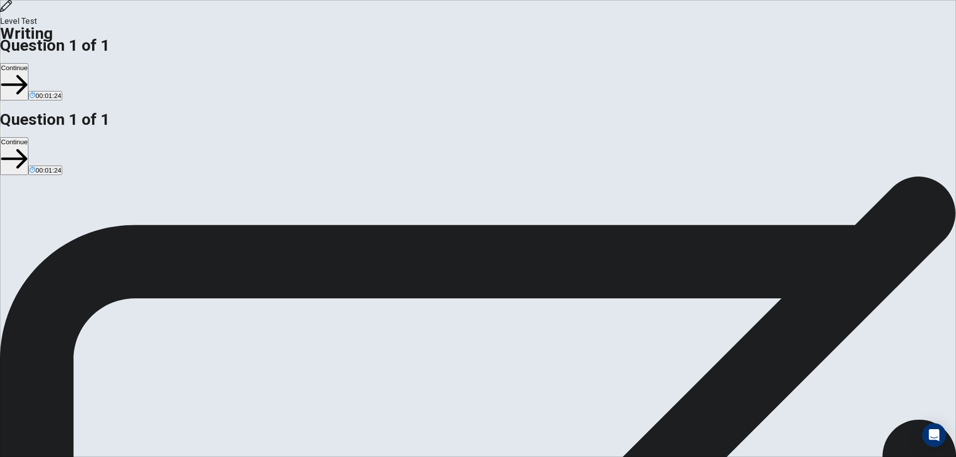
type textarea "**********"
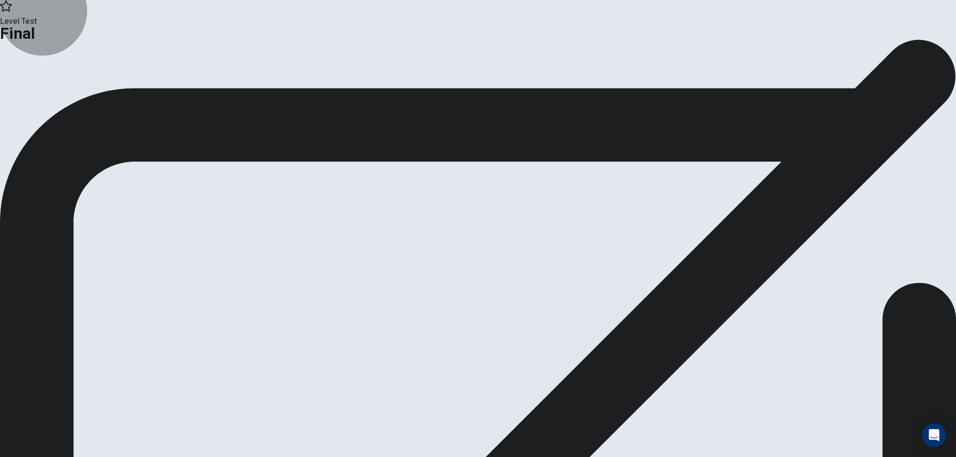
click at [79, 89] on button "Continue" at bounding box center [59, 81] width 40 height 13
